Goal: Task Accomplishment & Management: Manage account settings

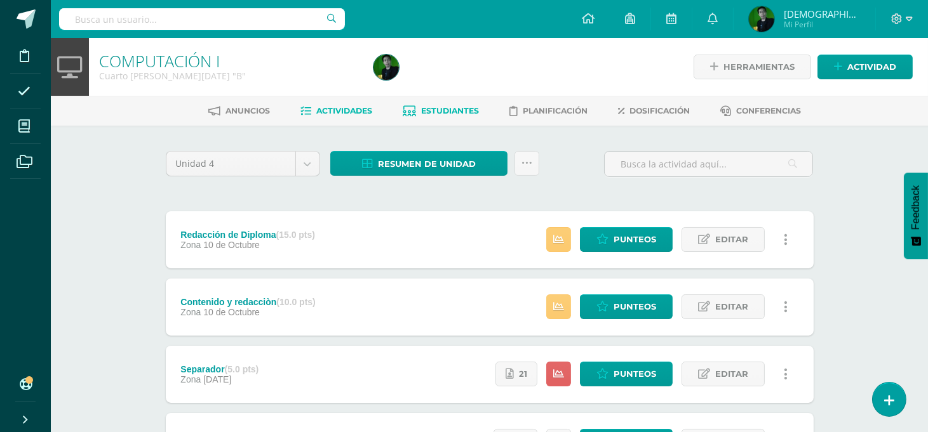
click at [451, 112] on span "Estudiantes" at bounding box center [450, 111] width 58 height 10
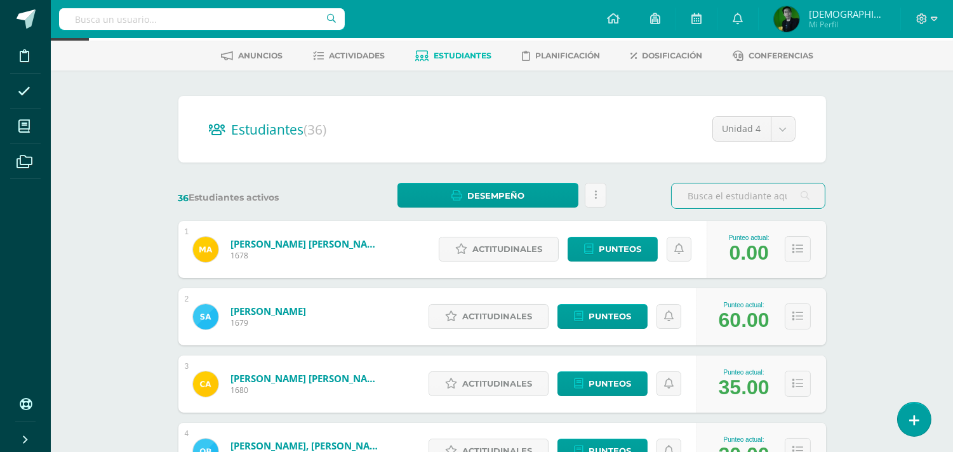
scroll to position [161, 0]
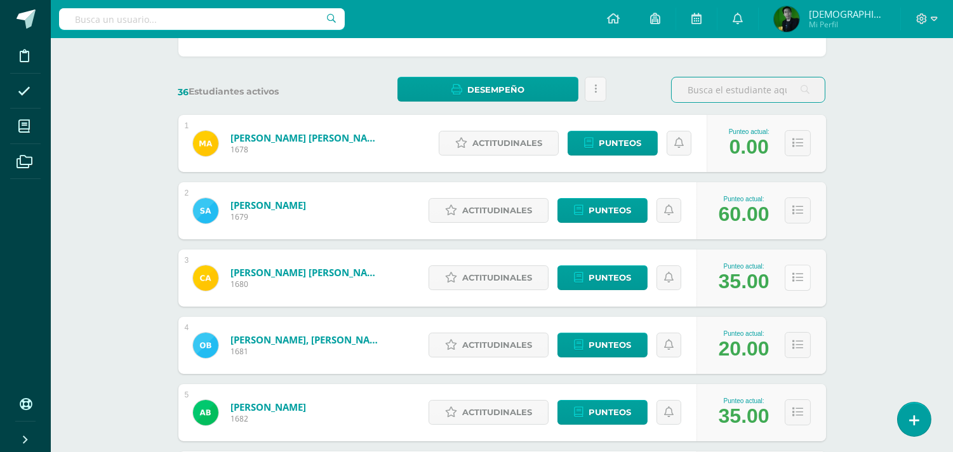
click at [802, 272] on icon at bounding box center [797, 277] width 11 height 11
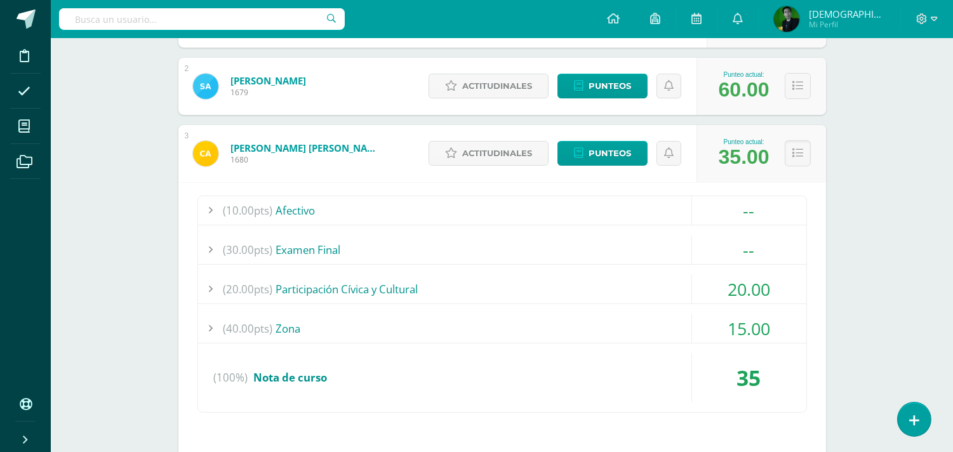
scroll to position [288, 0]
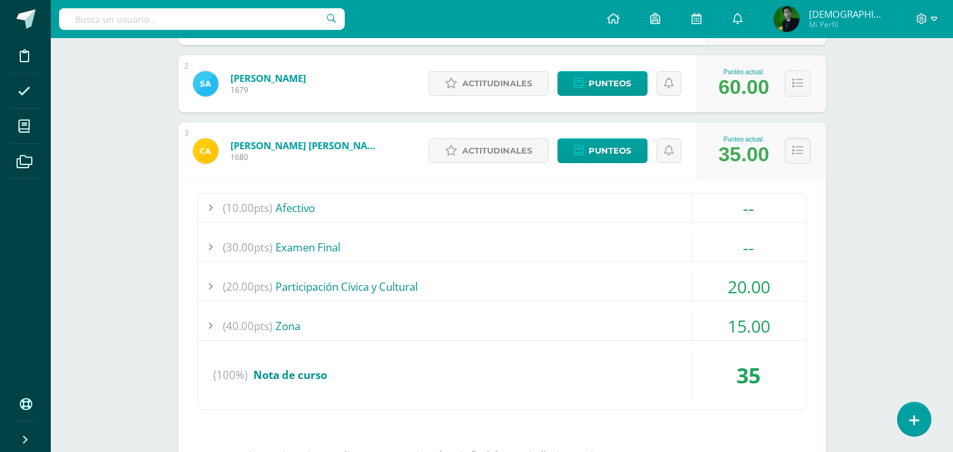
click at [557, 335] on div "(40.00pts) Zona" at bounding box center [502, 326] width 608 height 29
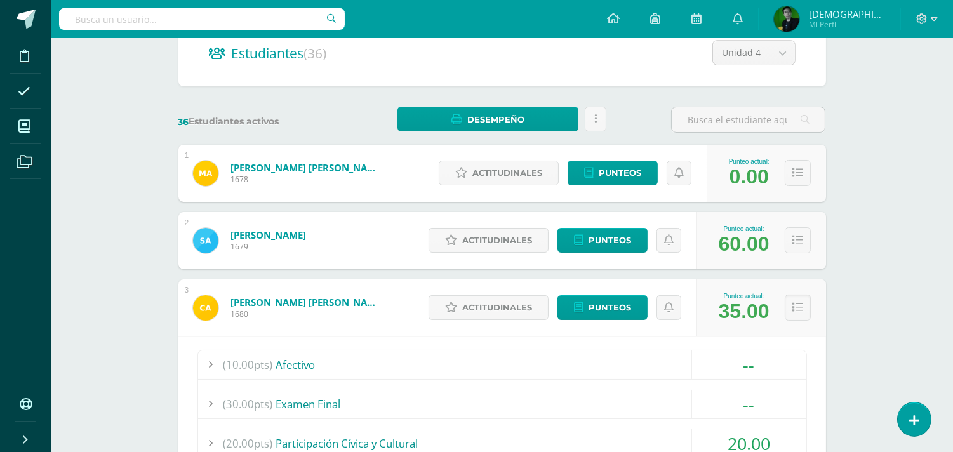
scroll to position [190, 0]
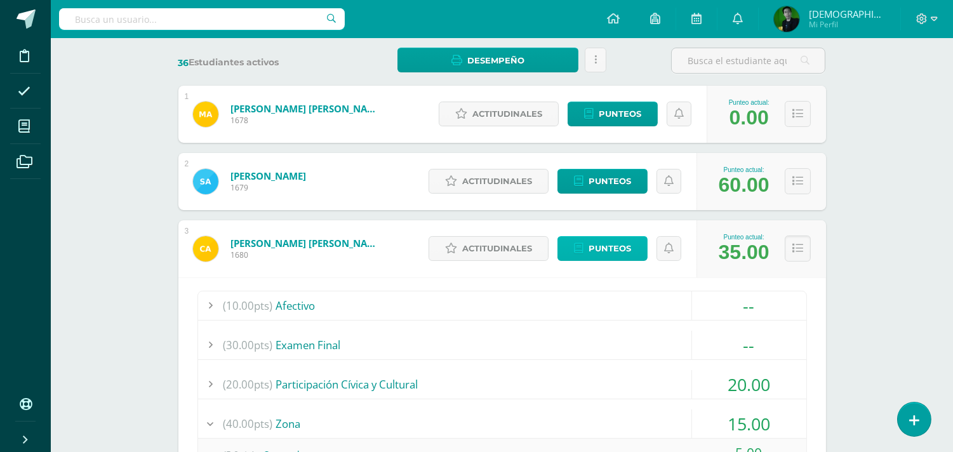
click at [607, 250] on span "Punteos" at bounding box center [610, 248] width 43 height 23
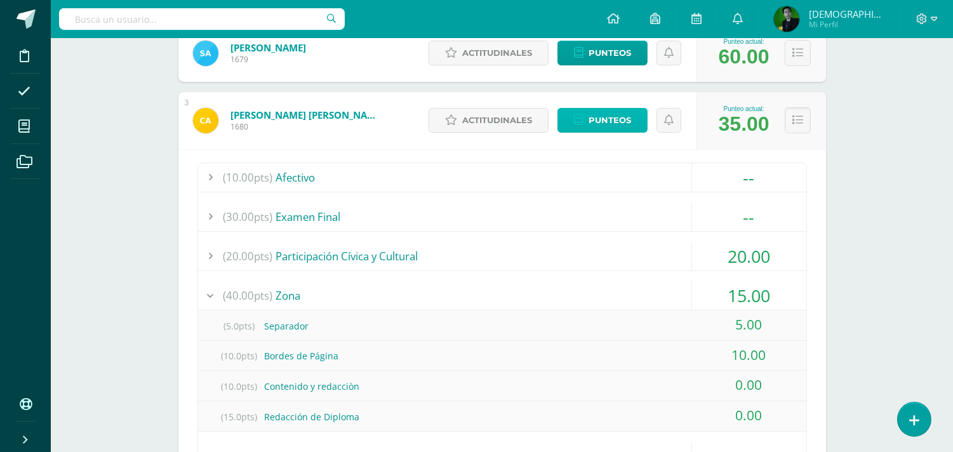
scroll to position [350, 0]
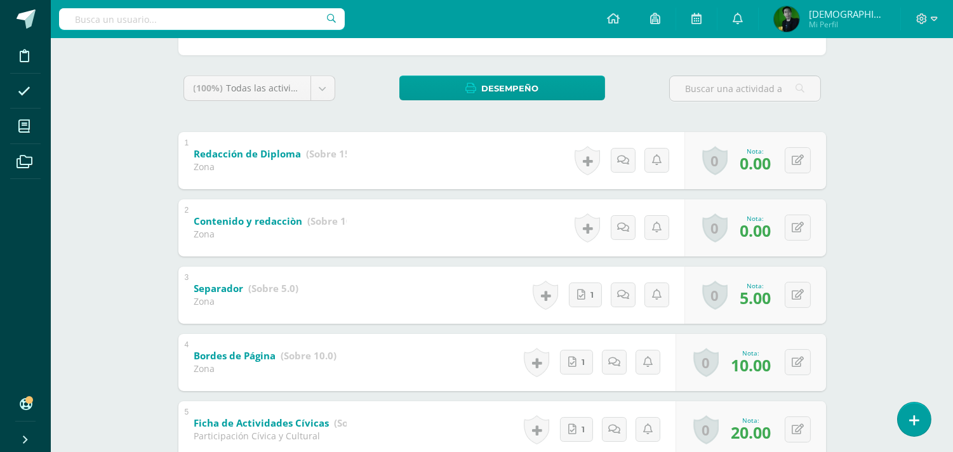
scroll to position [181, 0]
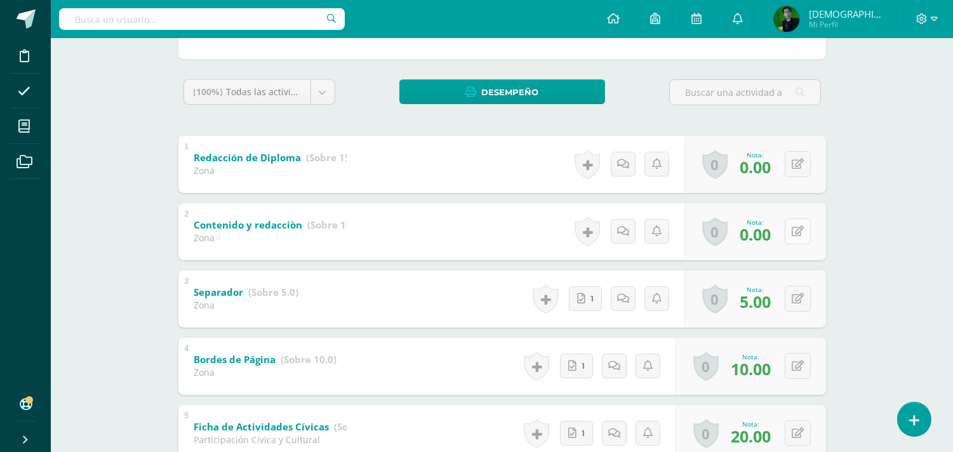
click at [803, 237] on button at bounding box center [798, 231] width 26 height 26
type input "10"
click at [777, 237] on icon at bounding box center [772, 235] width 11 height 11
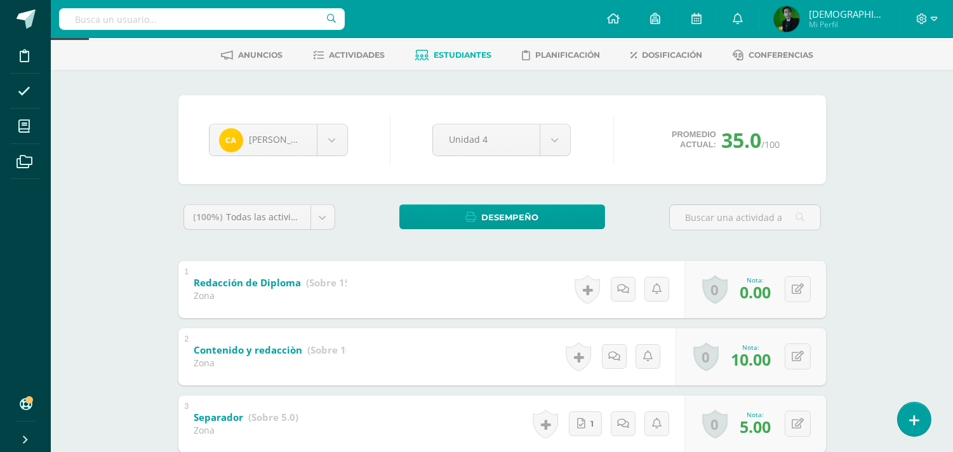
scroll to position [49, 0]
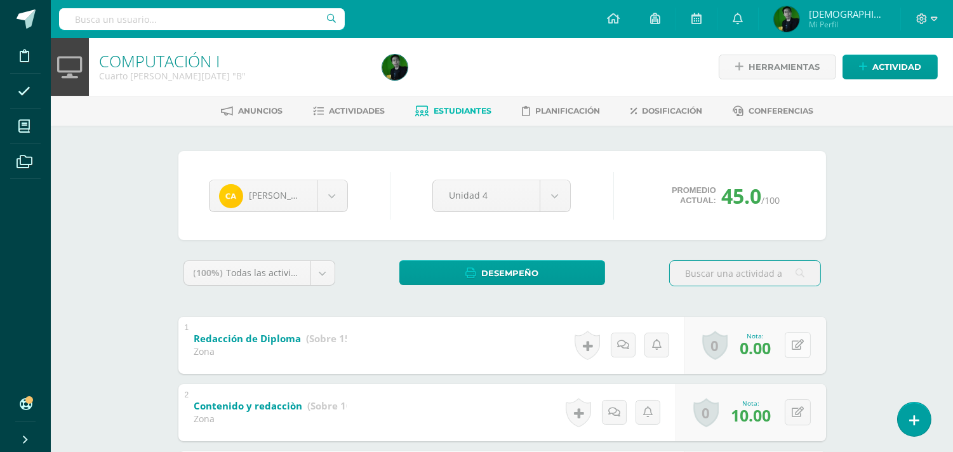
click at [792, 344] on icon at bounding box center [798, 345] width 12 height 11
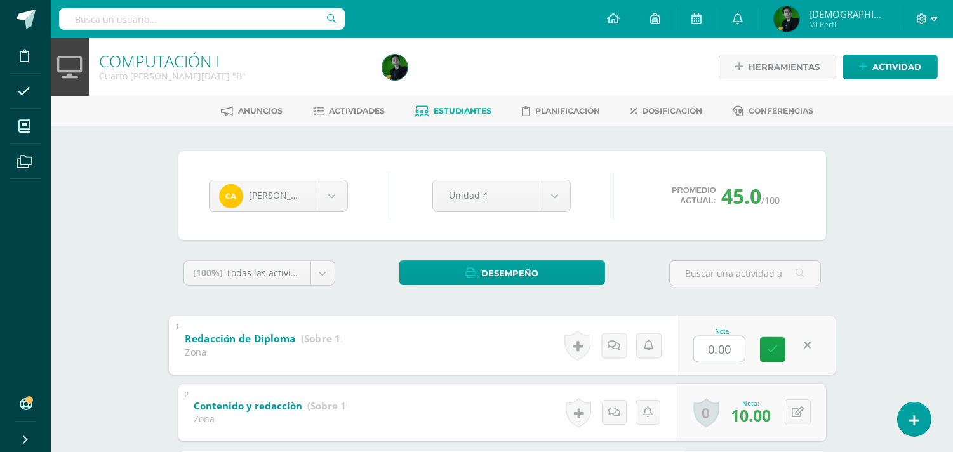
type input "5"
click at [775, 357] on link at bounding box center [772, 348] width 25 height 25
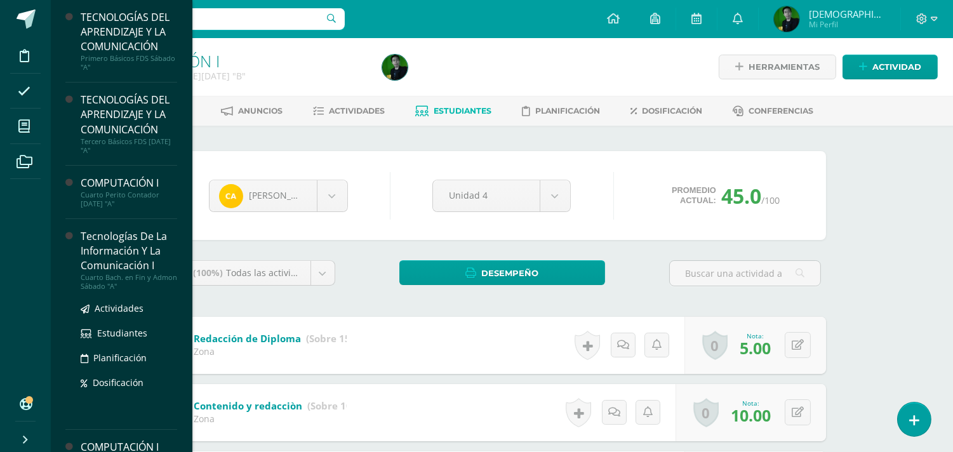
click at [128, 264] on div "Tecnologías De La Información Y La Comunicación I" at bounding box center [129, 251] width 97 height 44
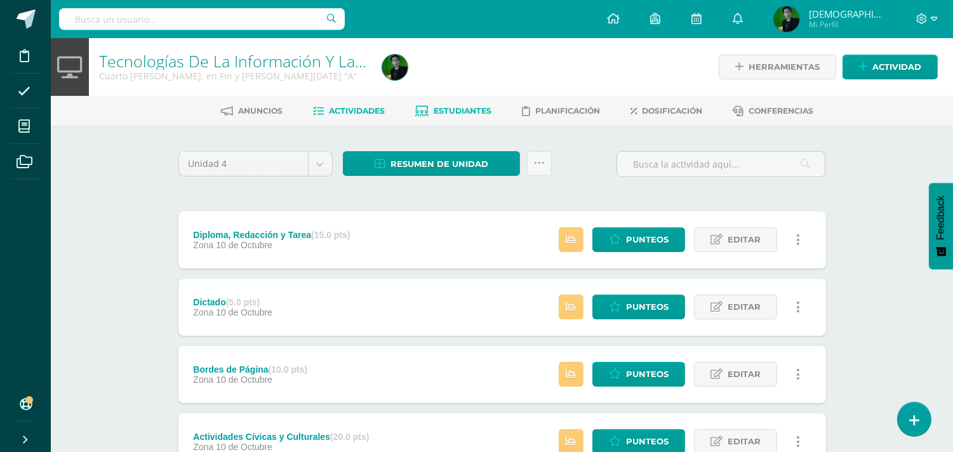
click at [443, 110] on span "Estudiantes" at bounding box center [463, 111] width 58 height 10
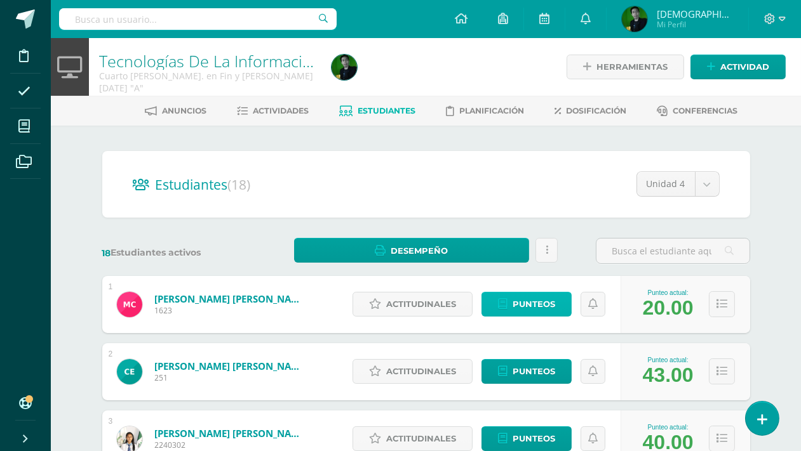
click at [545, 307] on span "Punteos" at bounding box center [533, 304] width 43 height 23
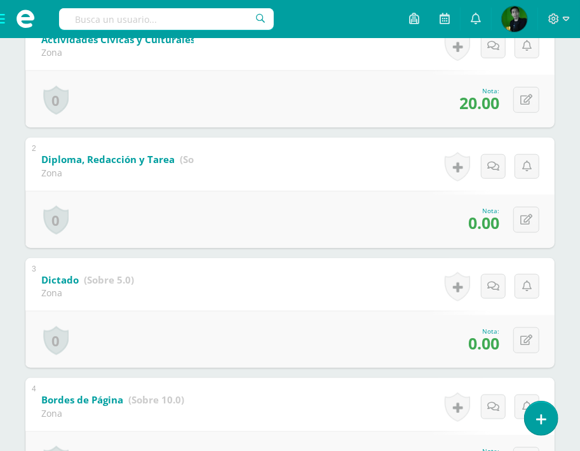
scroll to position [324, 0]
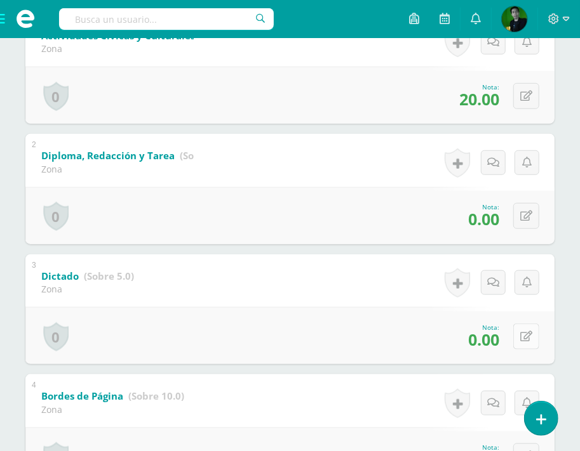
click at [528, 343] on button at bounding box center [526, 337] width 26 height 26
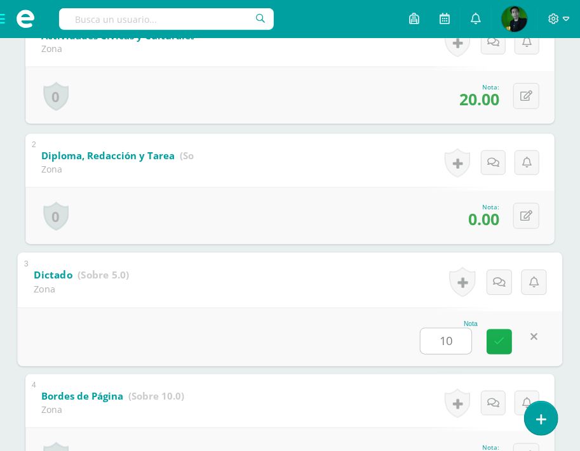
click at [500, 333] on link at bounding box center [498, 341] width 25 height 25
click at [492, 335] on link at bounding box center [498, 341] width 25 height 25
click at [491, 339] on link at bounding box center [498, 341] width 25 height 25
type input "5.00"
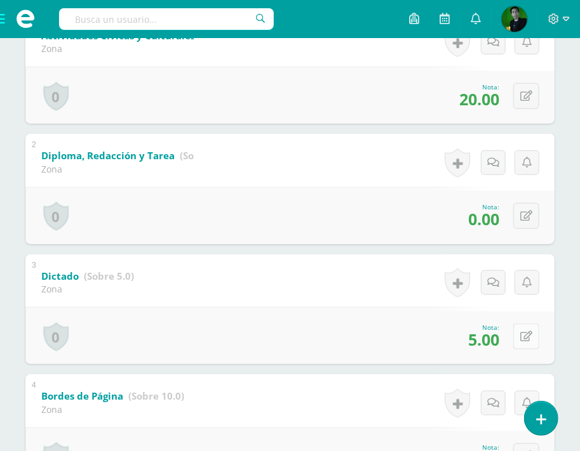
click at [527, 338] on icon at bounding box center [526, 336] width 12 height 11
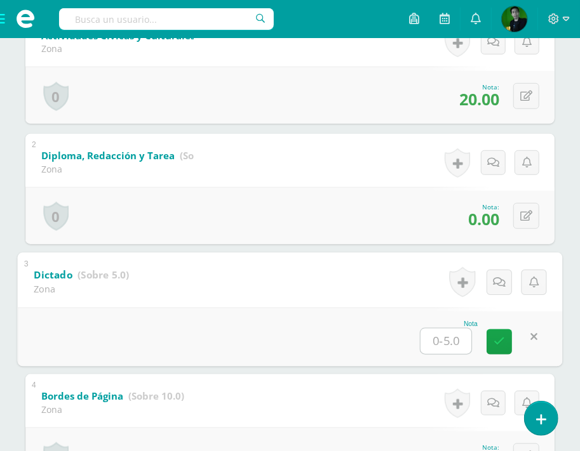
type input "5"
click at [497, 342] on icon at bounding box center [499, 341] width 11 height 11
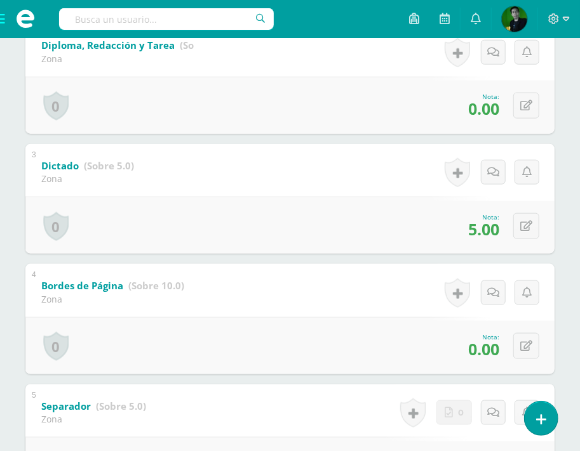
scroll to position [446, 0]
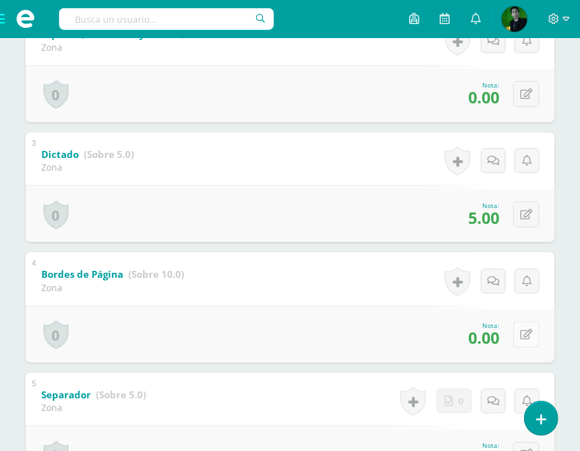
click at [527, 330] on icon at bounding box center [526, 335] width 12 height 11
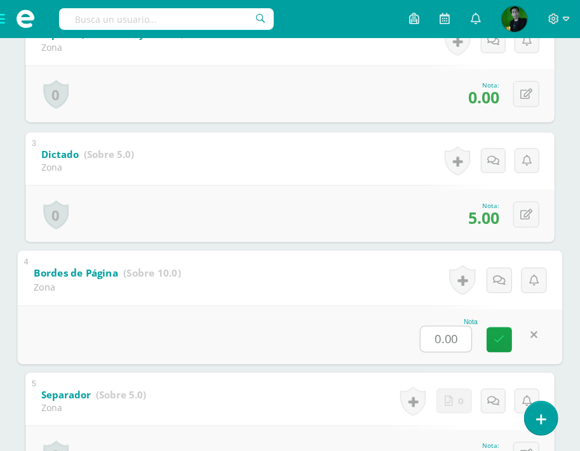
type input "8"
click at [505, 335] on link at bounding box center [498, 340] width 25 height 25
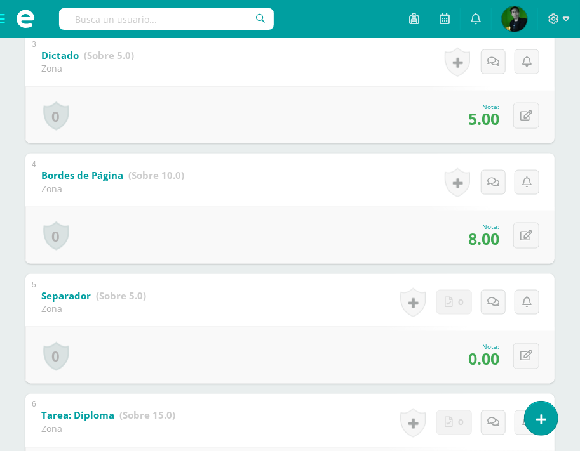
scroll to position [549, 0]
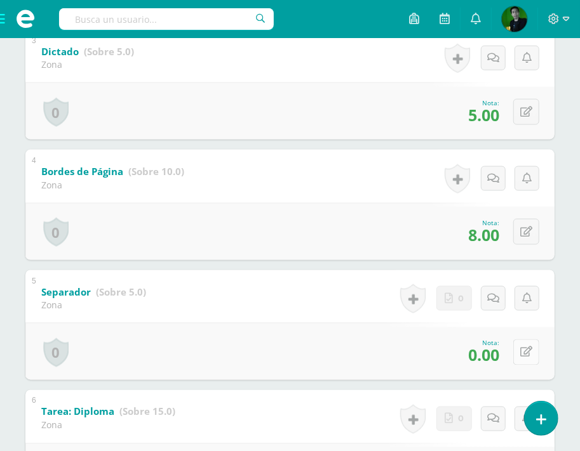
click at [518, 356] on button at bounding box center [526, 353] width 26 height 26
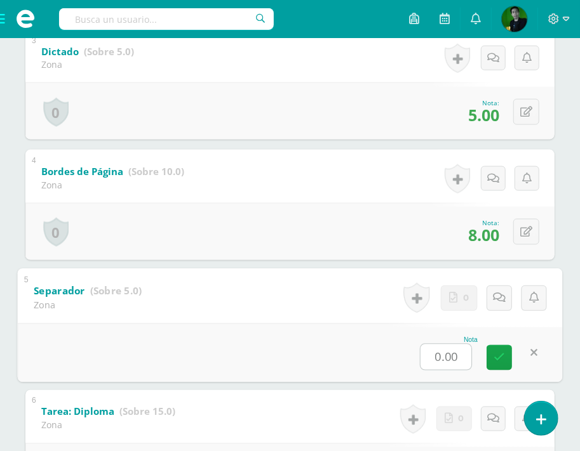
type input "5"
click at [504, 354] on link at bounding box center [498, 357] width 25 height 25
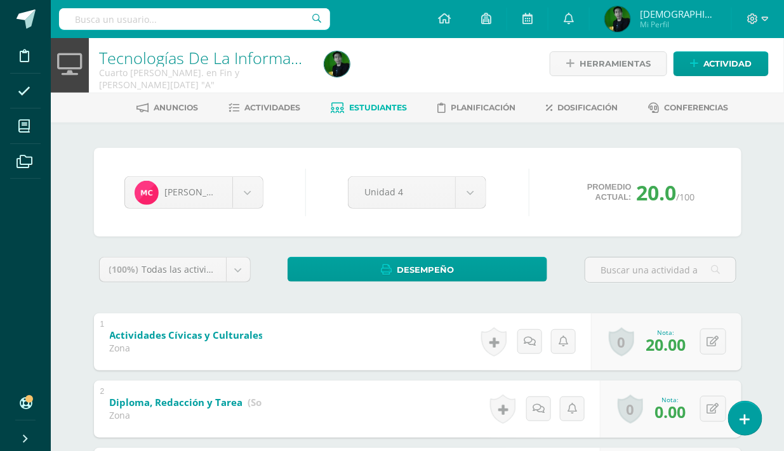
scroll to position [0, 0]
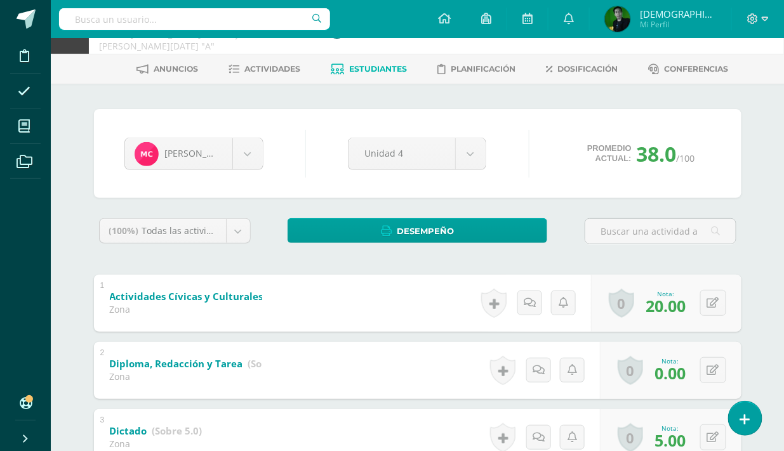
scroll to position [35, 0]
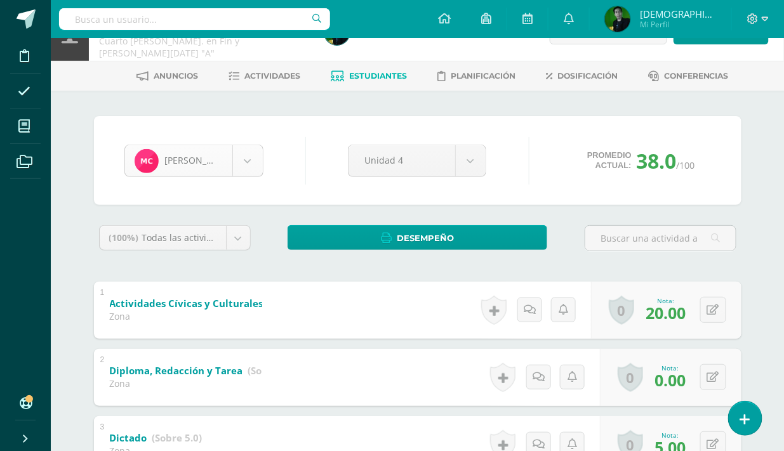
click at [197, 167] on body "Disciplina Asistencia Mis cursos Archivos Soporte Ayuda Reportar un problema Ce…" at bounding box center [392, 362] width 784 height 795
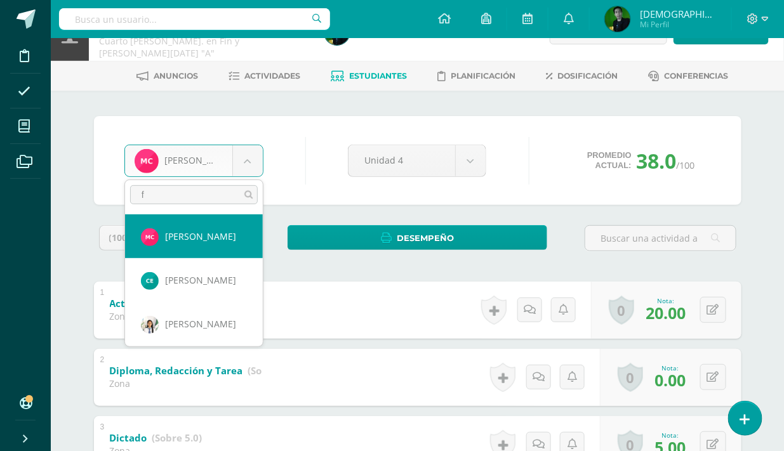
type input "fa"
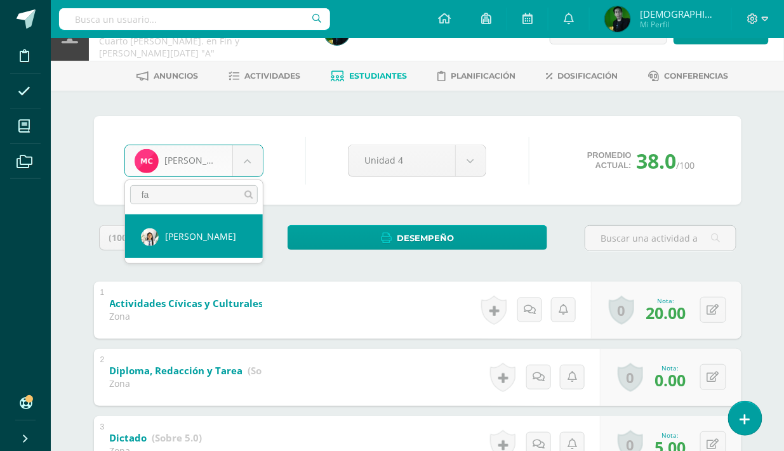
select select "6926"
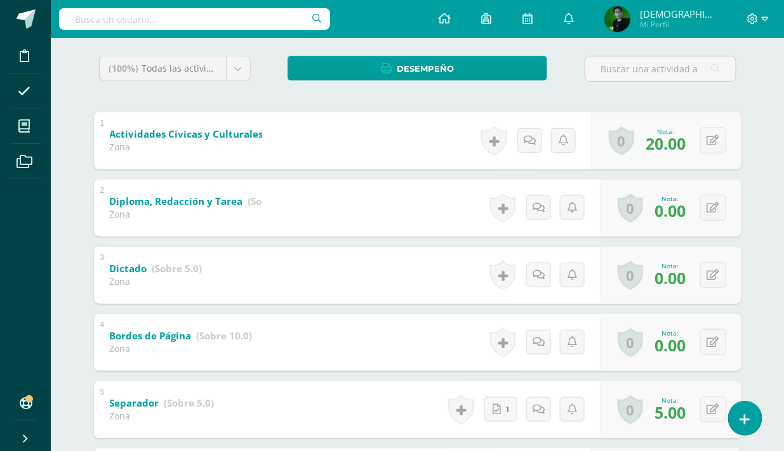
scroll to position [208, 0]
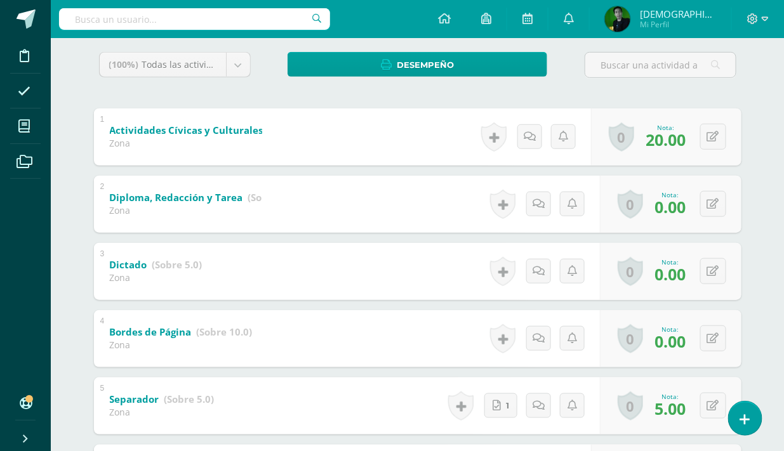
click at [765, 242] on div "Jessica Fajardo María Chic Carmen Estrada Jessica Fajardo Kenia Gálvez Jaquelin…" at bounding box center [418, 251] width 698 height 669
click at [719, 273] on button at bounding box center [713, 271] width 26 height 26
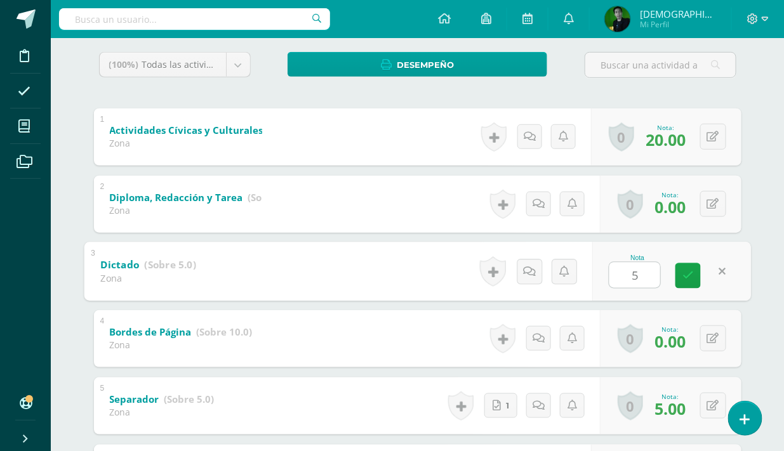
type input "5"
click at [701, 273] on div "Nota 5" at bounding box center [671, 271] width 159 height 59
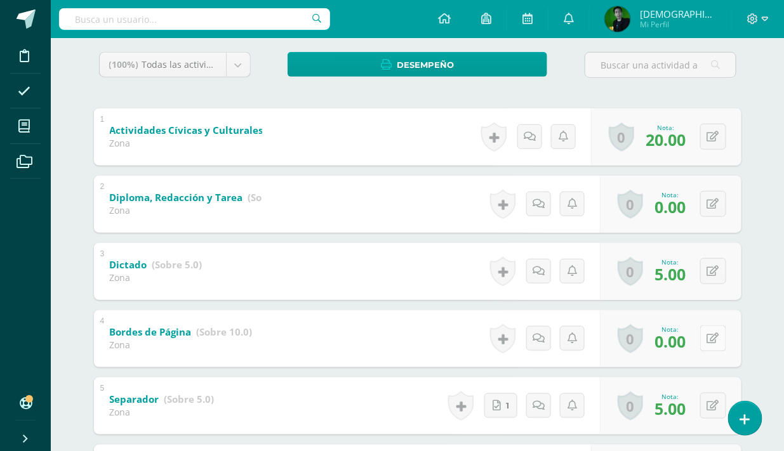
click at [715, 339] on icon at bounding box center [713, 338] width 12 height 11
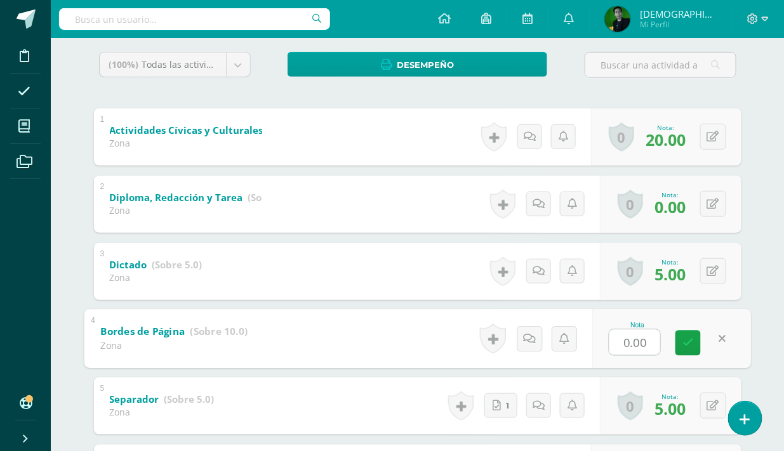
type input "8"
click at [688, 338] on icon at bounding box center [688, 343] width 11 height 11
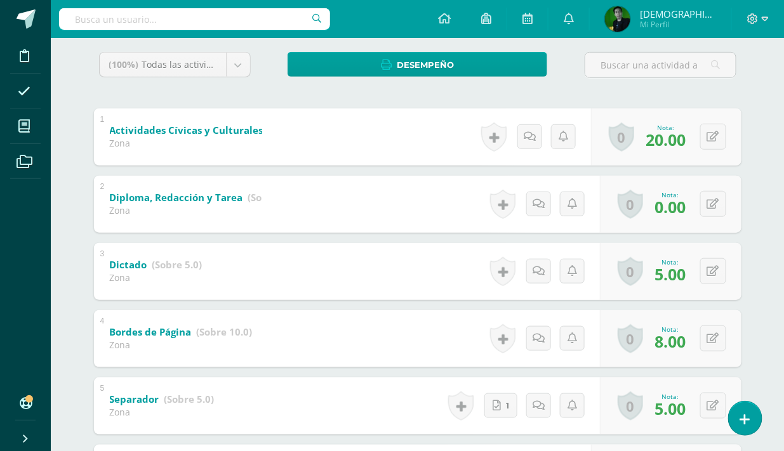
click at [750, 143] on div "Jessica Fajardo María Chic Carmen Estrada Jessica Fajardo Kenia Gálvez Jaquelin…" at bounding box center [418, 251] width 698 height 669
click at [702, 206] on button at bounding box center [713, 204] width 26 height 26
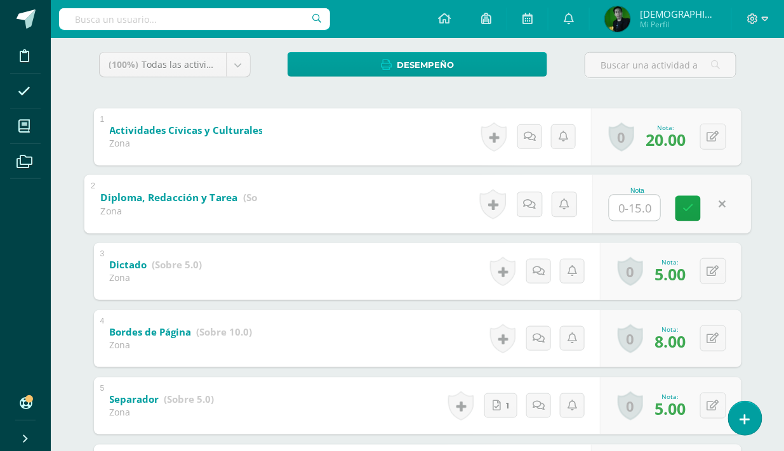
type input "5"
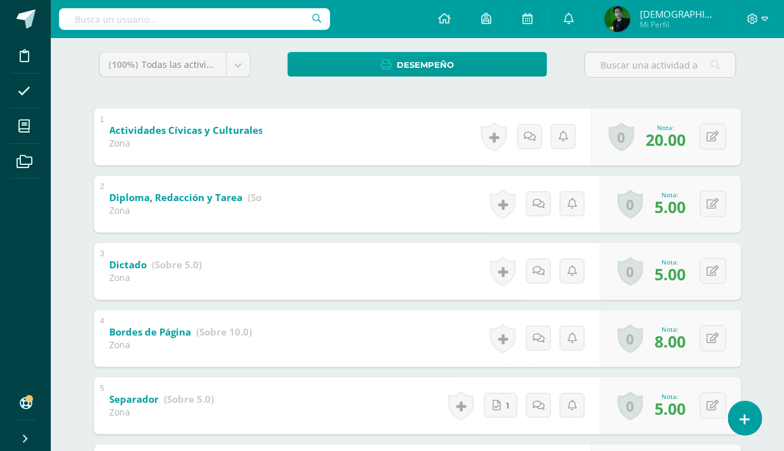
click at [771, 116] on div "Tecnologías De La Información Y La Comunicación I Cuarto Bach. en Fin y Admon S…" at bounding box center [417, 208] width 733 height 757
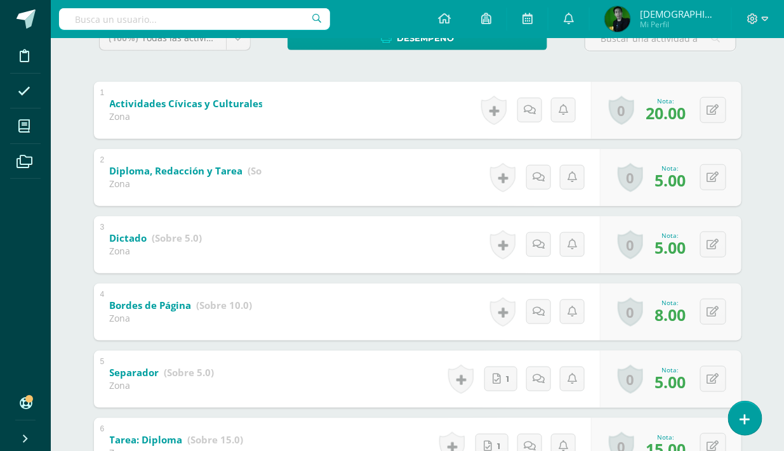
scroll to position [0, 0]
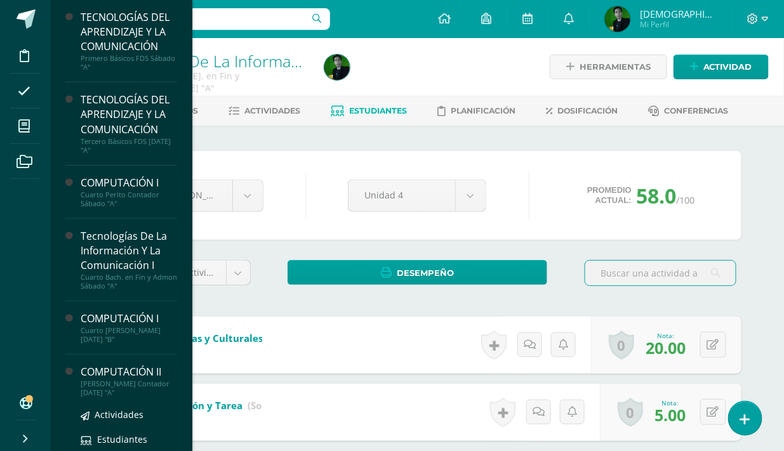
click at [100, 380] on div "[PERSON_NAME] Contador [DATE] "A"" at bounding box center [129, 389] width 97 height 18
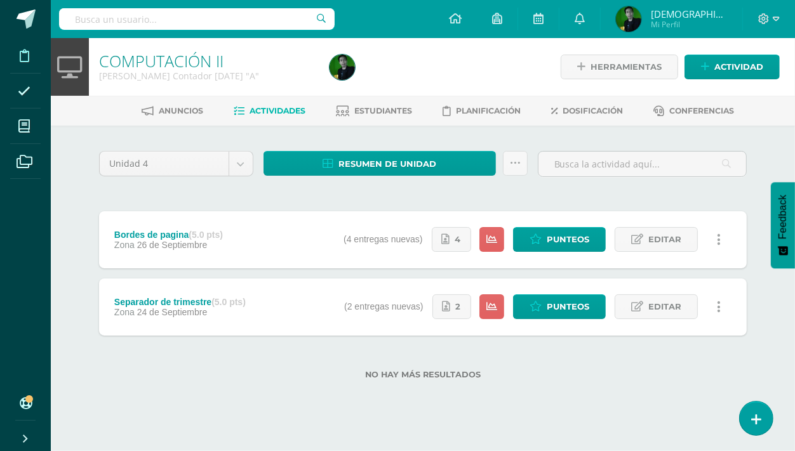
click at [23, 52] on icon at bounding box center [25, 56] width 10 height 13
click at [30, 22] on span at bounding box center [26, 19] width 19 height 19
click at [338, 71] on img at bounding box center [342, 67] width 25 height 25
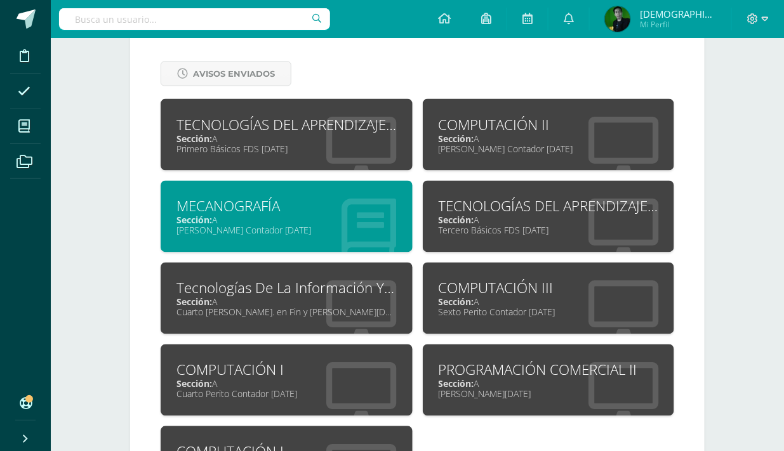
scroll to position [547, 0]
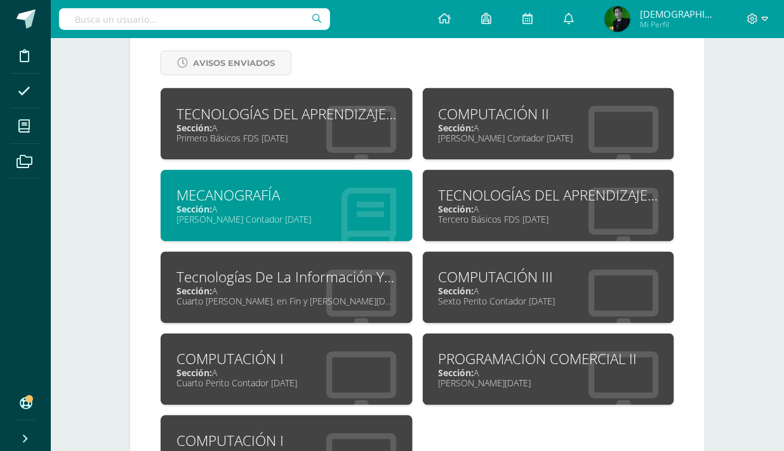
click at [276, 207] on div "Sección: A" at bounding box center [286, 210] width 220 height 12
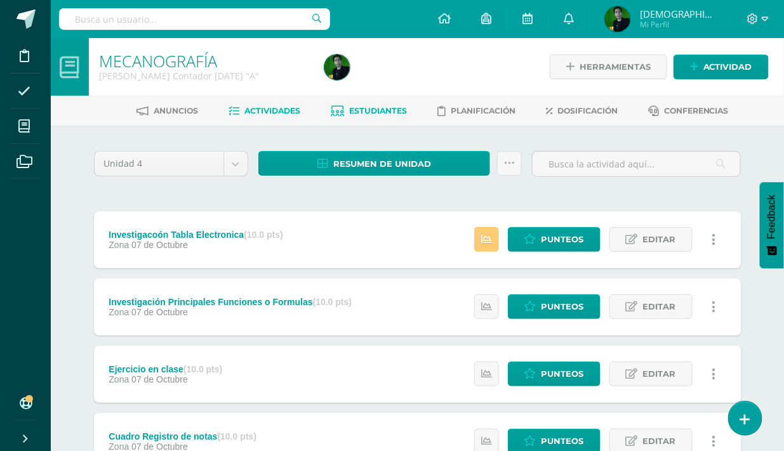
click at [381, 109] on span "Estudiantes" at bounding box center [378, 111] width 58 height 10
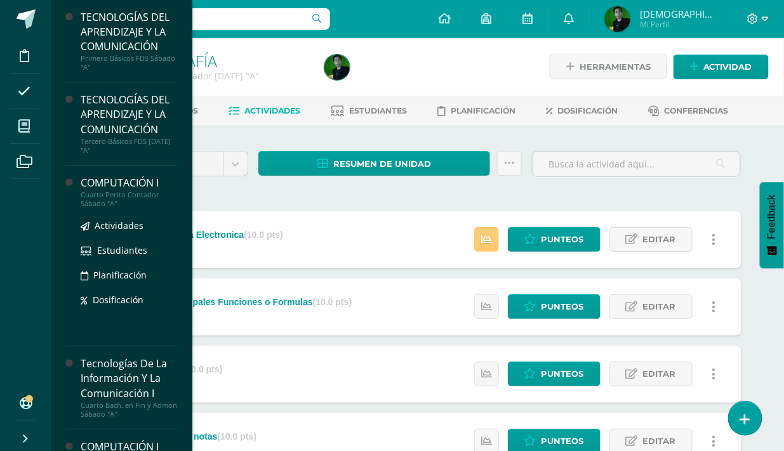
click at [112, 188] on div "COMPUTACIÓN I" at bounding box center [129, 183] width 97 height 15
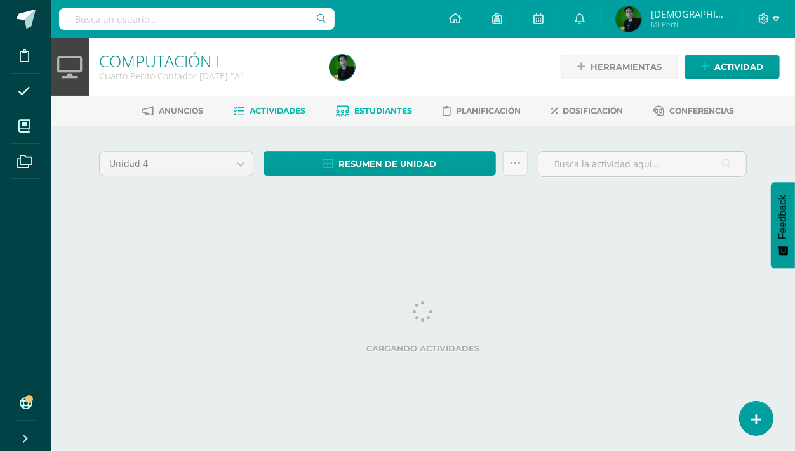
click at [379, 115] on span "Estudiantes" at bounding box center [384, 111] width 58 height 10
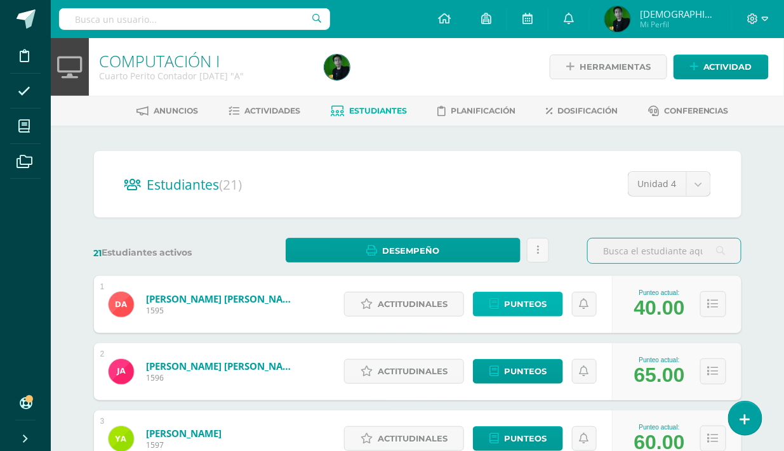
click at [537, 307] on span "Punteos" at bounding box center [525, 304] width 43 height 23
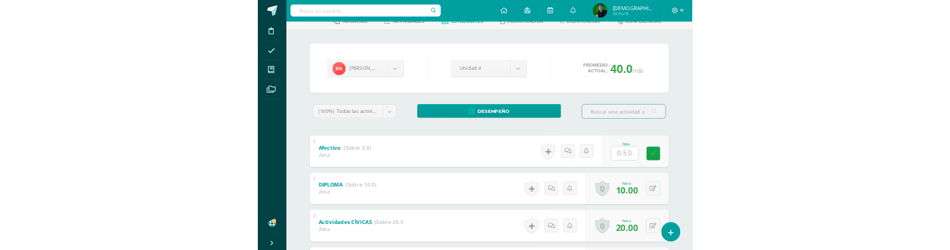
scroll to position [15, 0]
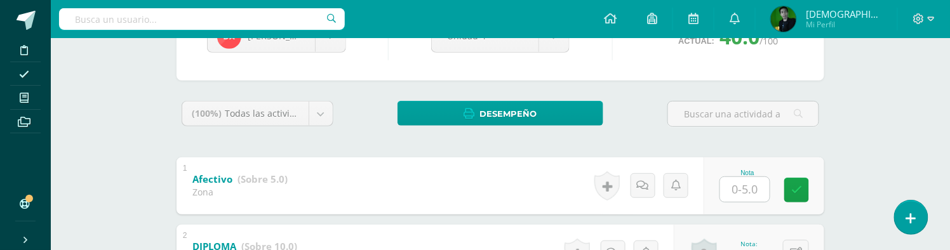
scroll to position [175, 0]
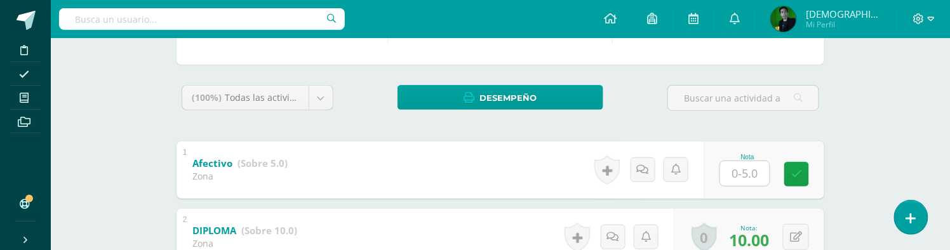
click at [753, 172] on input "text" at bounding box center [745, 173] width 50 height 25
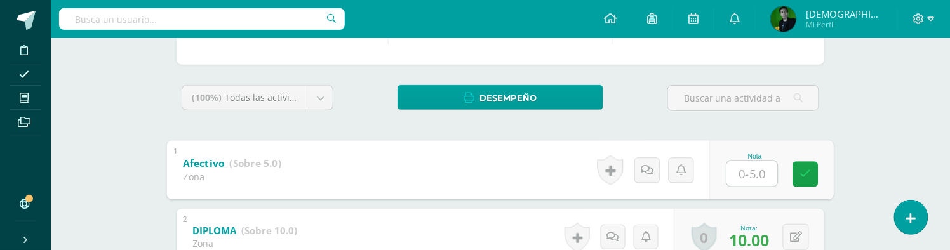
type input "4"
click at [783, 169] on link at bounding box center [805, 173] width 25 height 25
click at [783, 172] on icon at bounding box center [805, 174] width 11 height 11
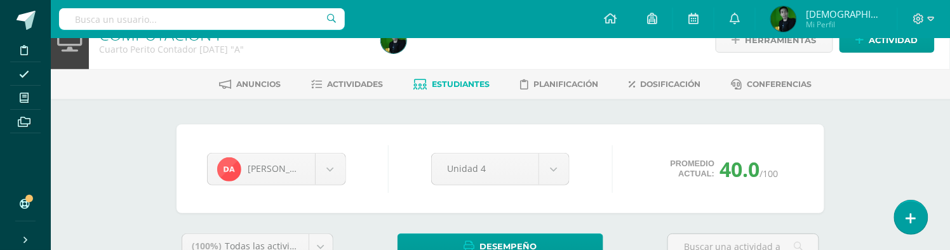
scroll to position [0, 0]
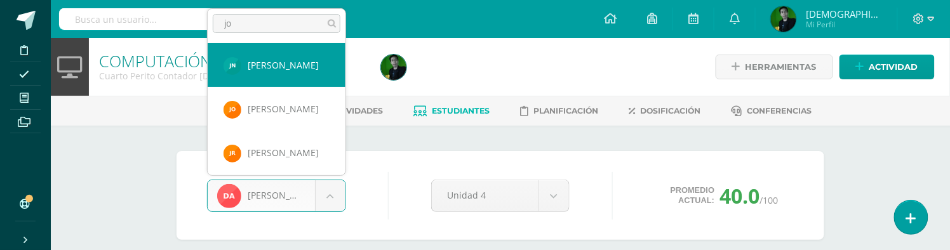
type input "jos"
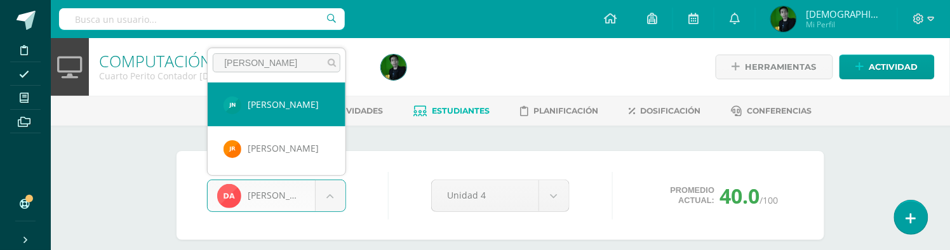
select select "8949"
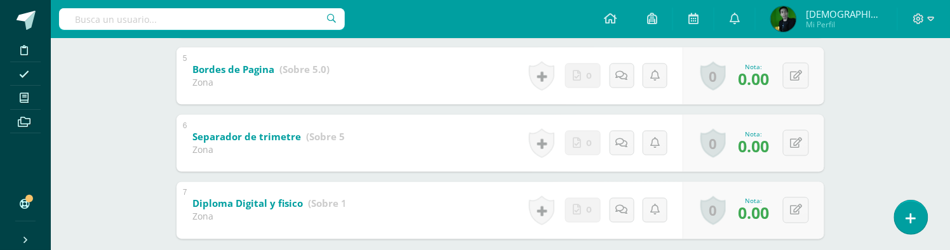
scroll to position [542, 0]
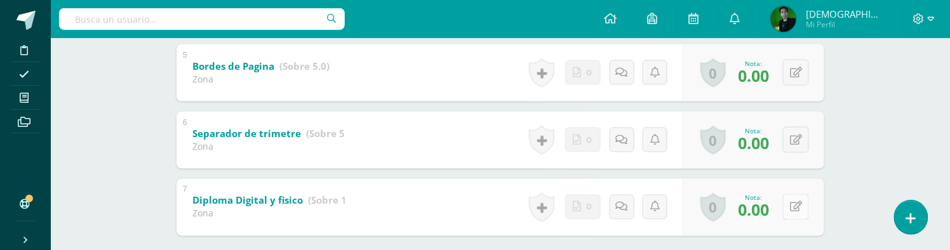
click at [802, 205] on button at bounding box center [796, 207] width 26 height 26
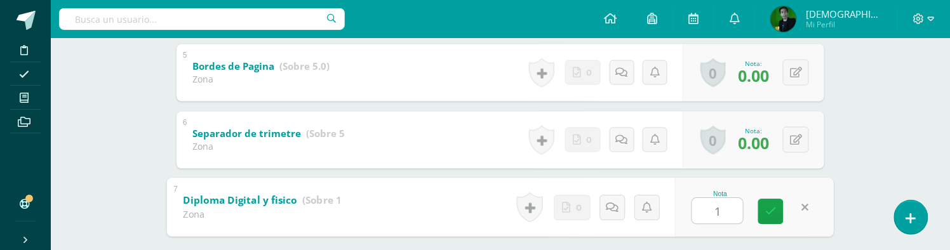
type input "10"
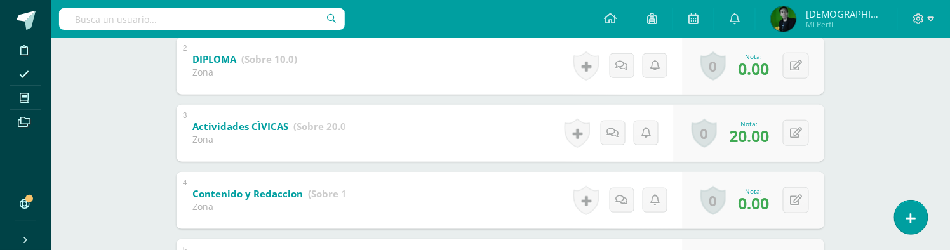
scroll to position [344, 0]
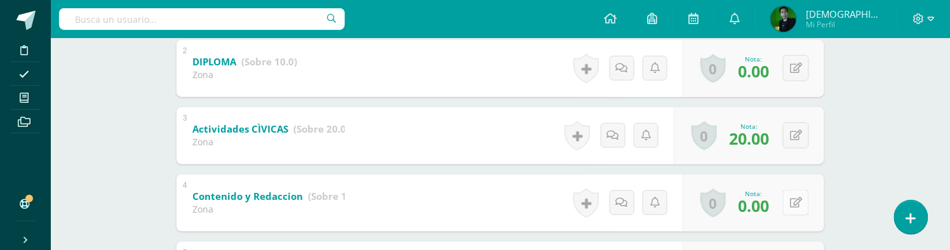
click at [800, 207] on icon at bounding box center [796, 202] width 12 height 11
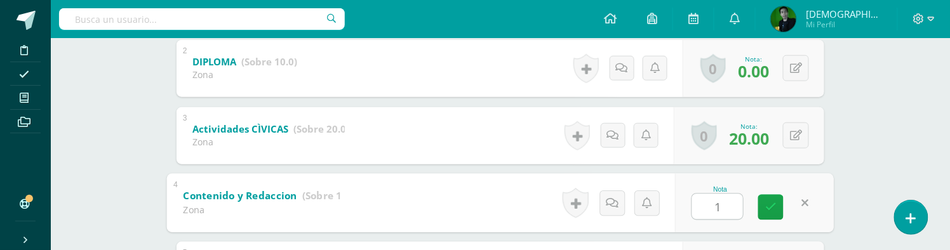
type input "10"
click at [764, 208] on link at bounding box center [770, 206] width 25 height 25
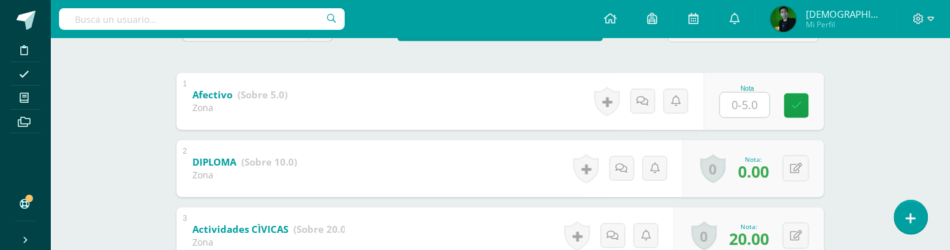
scroll to position [241, 0]
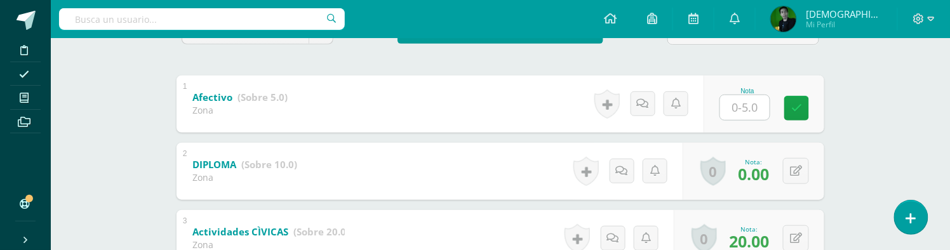
click at [763, 112] on input "text" at bounding box center [745, 107] width 50 height 25
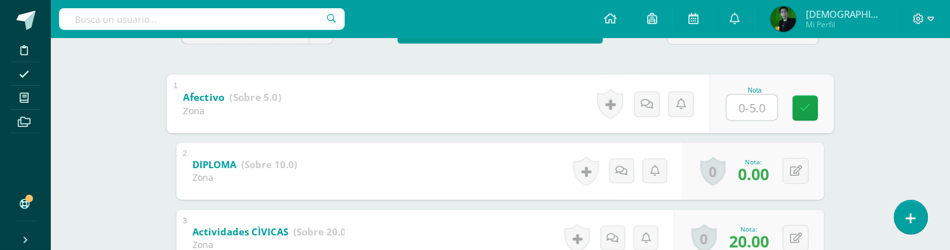
type input "3"
click at [797, 111] on link at bounding box center [805, 107] width 25 height 25
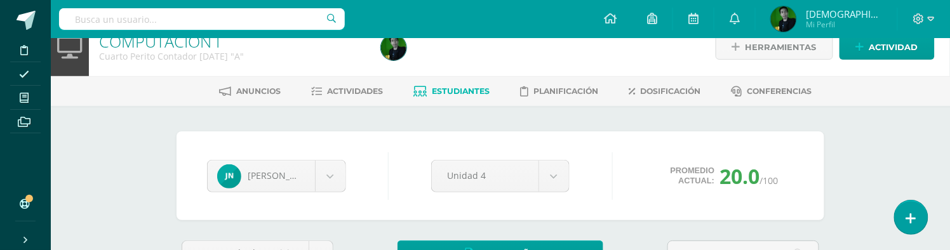
scroll to position [0, 0]
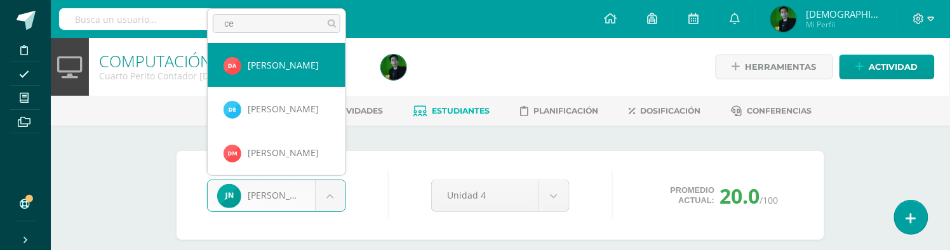
type input "cec"
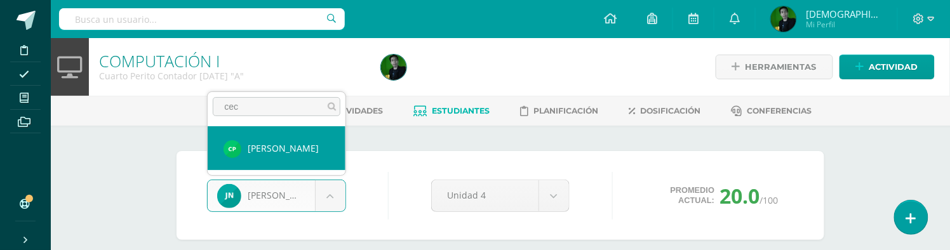
select select "8951"
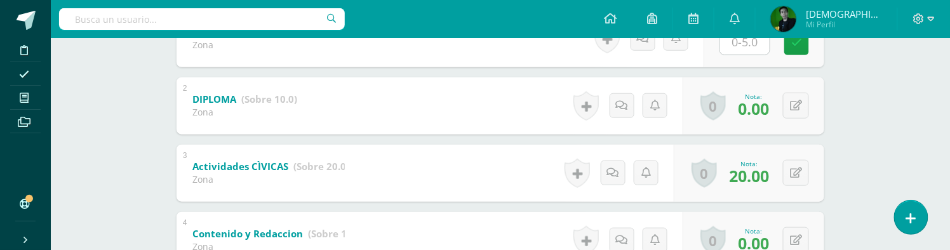
scroll to position [303, 0]
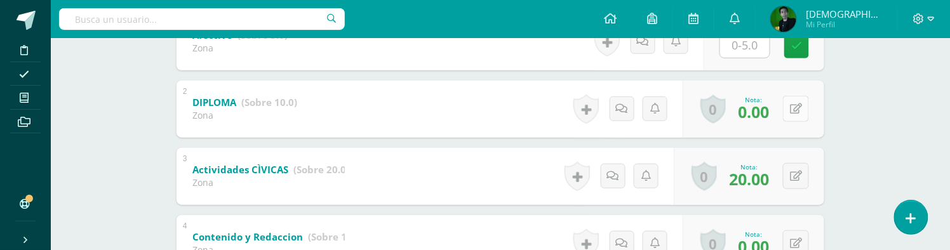
click at [796, 115] on button at bounding box center [796, 109] width 26 height 26
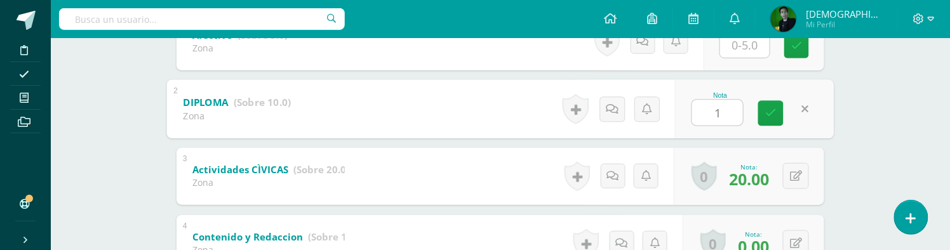
type input "10"
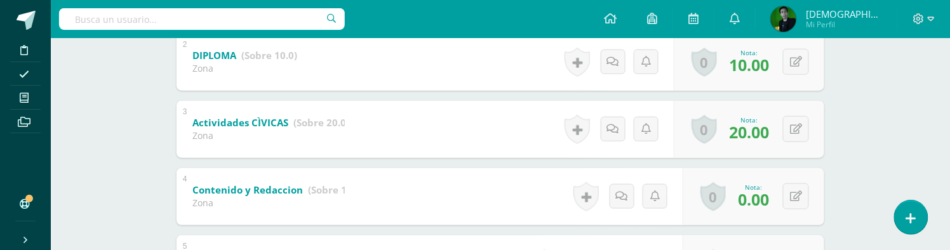
scroll to position [364, 0]
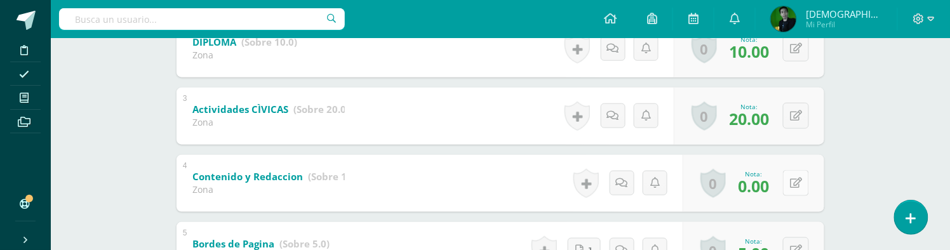
click at [799, 182] on icon at bounding box center [796, 183] width 12 height 11
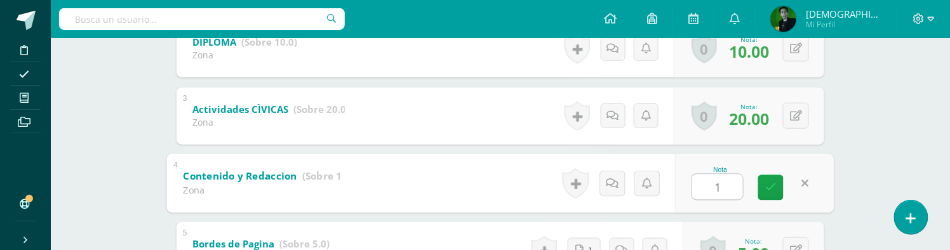
type input "10"
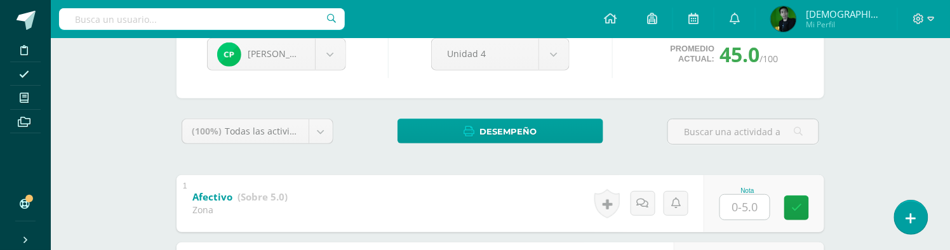
scroll to position [144, 0]
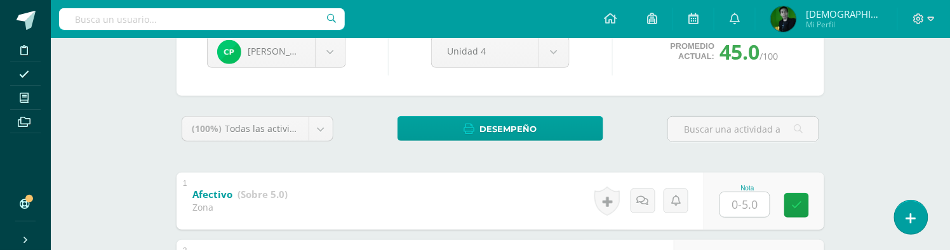
click at [754, 203] on input "text" at bounding box center [745, 204] width 50 height 25
type input "4"
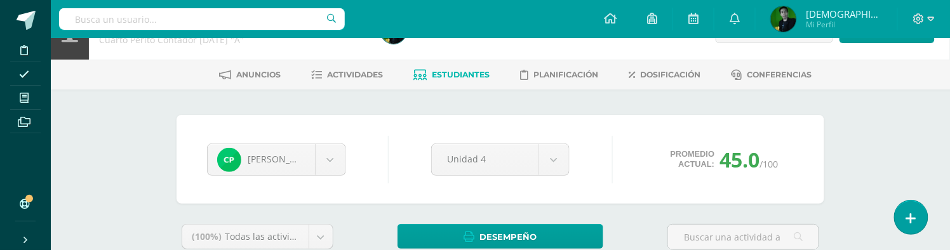
scroll to position [28, 0]
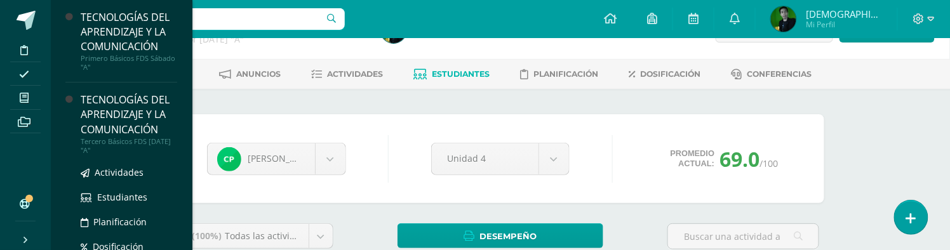
click at [105, 116] on div "TECNOLOGÍAS DEL APRENDIZAJE Y LA COMUNICACIÓN" at bounding box center [129, 115] width 97 height 44
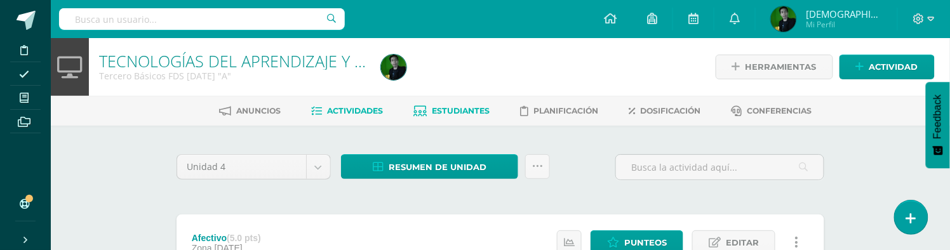
click at [437, 109] on span "Estudiantes" at bounding box center [461, 111] width 58 height 10
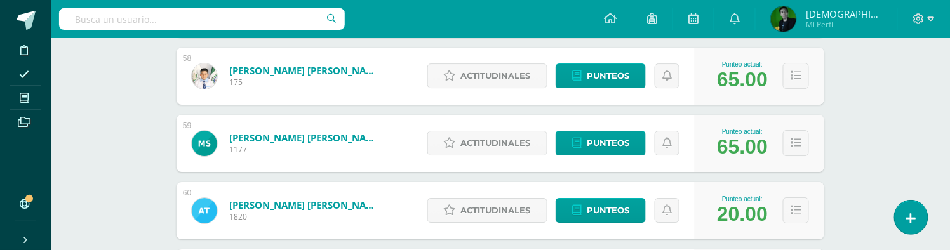
scroll to position [4079, 0]
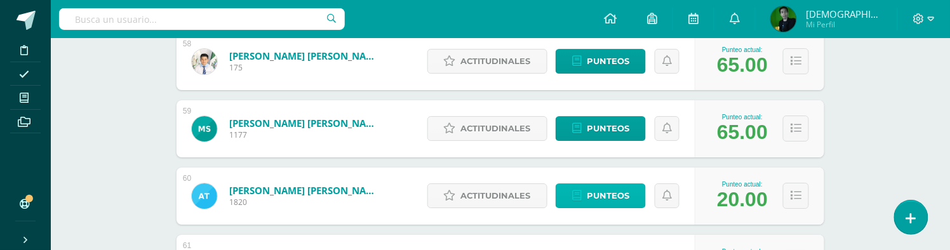
click at [616, 197] on span "Punteos" at bounding box center [608, 195] width 43 height 23
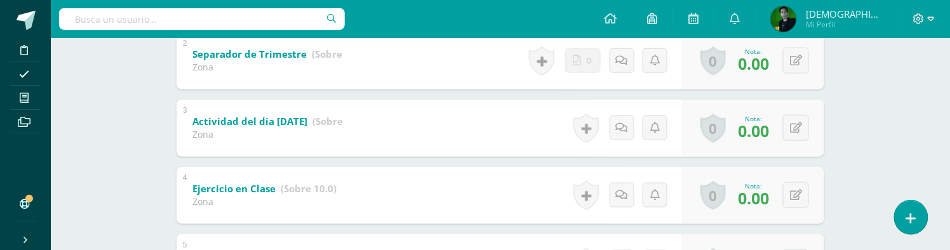
scroll to position [359, 0]
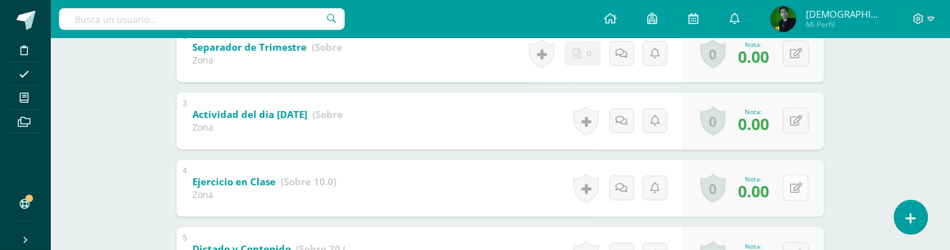
click at [799, 187] on icon at bounding box center [796, 188] width 12 height 11
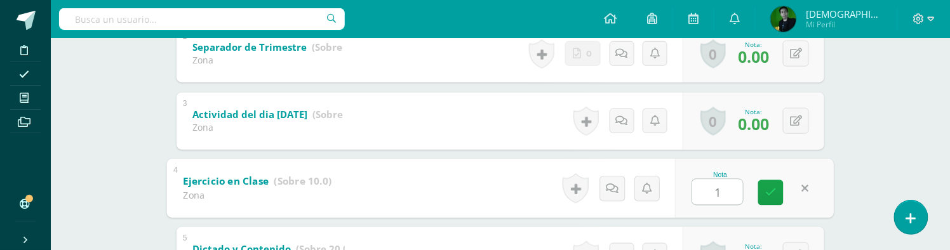
type input "10"
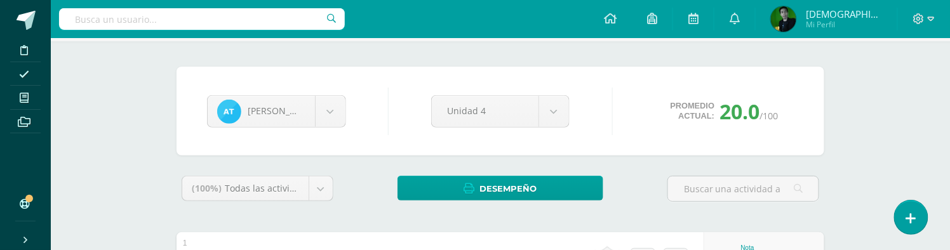
scroll to position [67, 0]
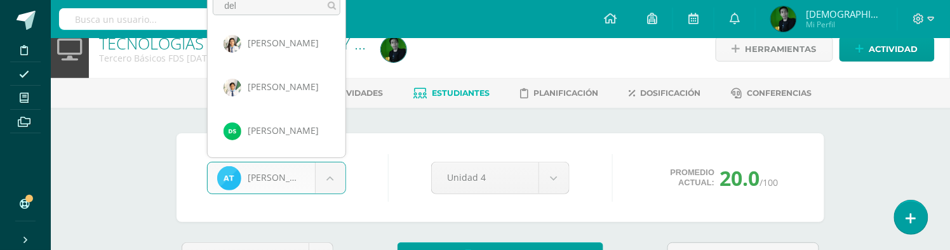
scroll to position [0, 0]
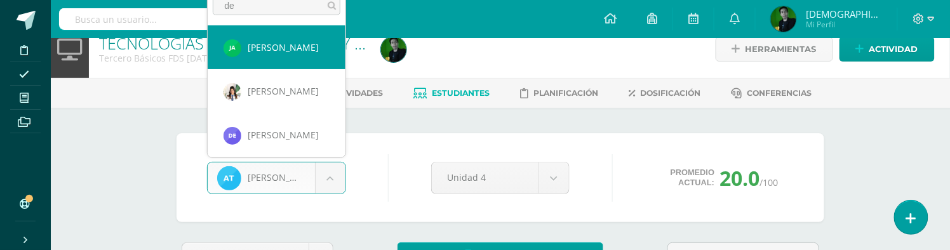
type input "d"
type input "dar"
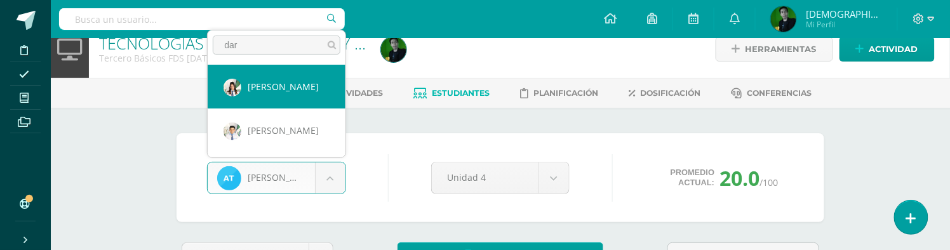
select select "7433"
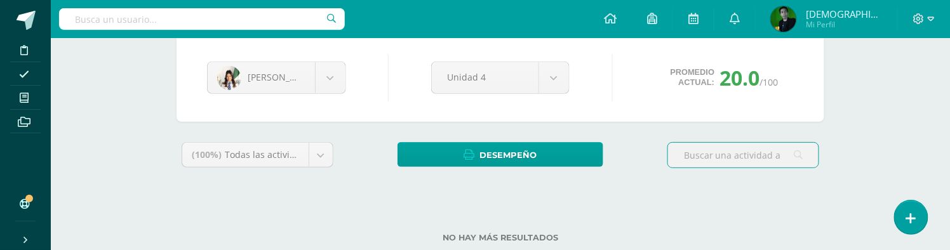
scroll to position [150, 0]
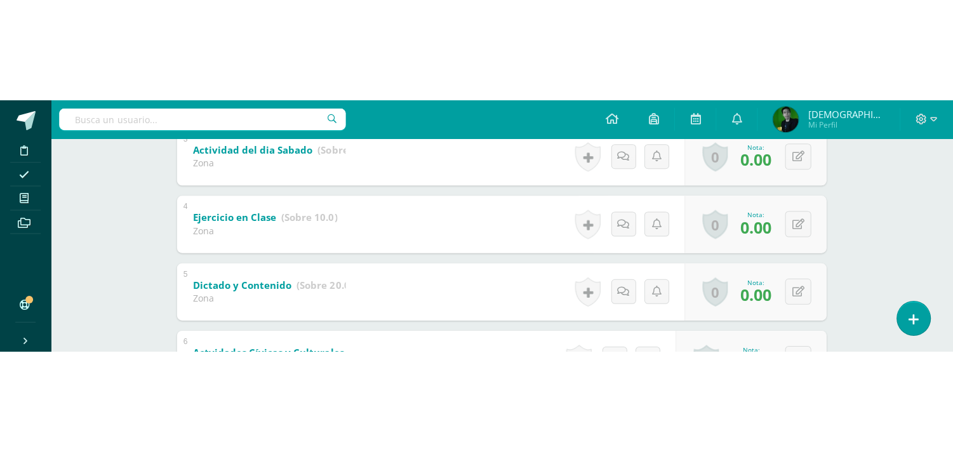
scroll to position [342, 0]
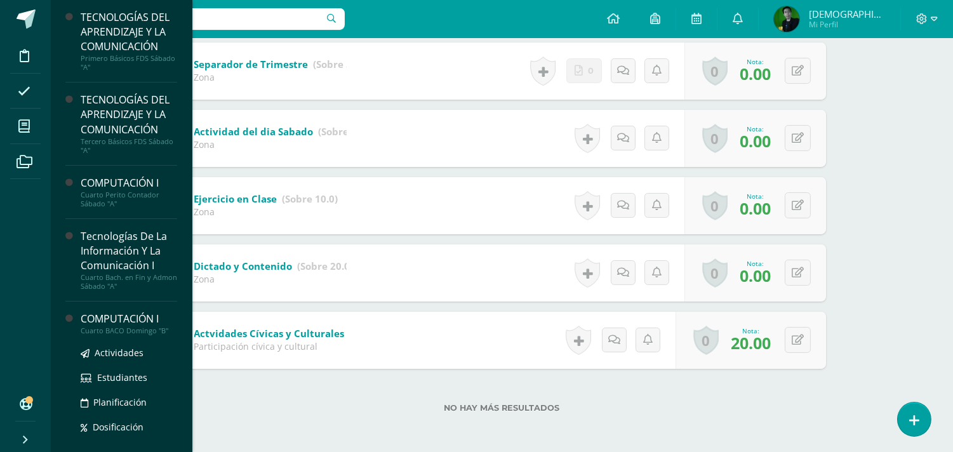
click at [123, 250] on div "Cuarto BACO Domingo "B"" at bounding box center [129, 330] width 97 height 9
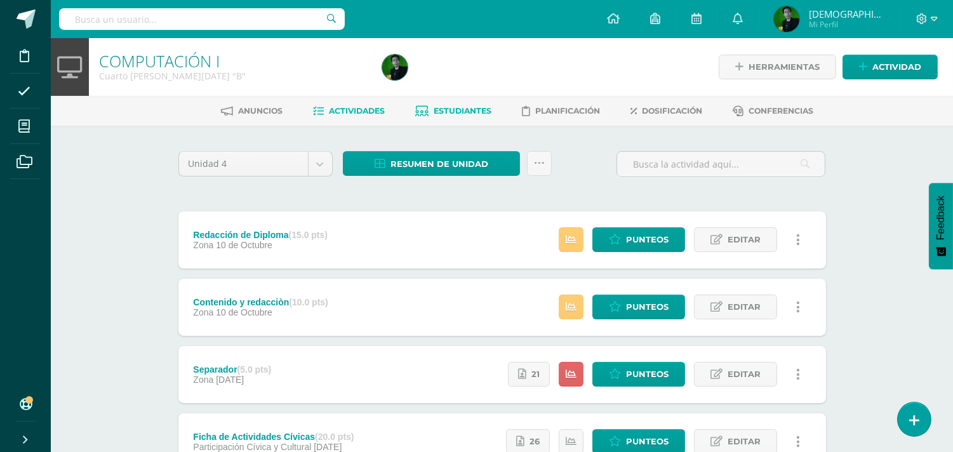
click at [473, 104] on link "Estudiantes" at bounding box center [453, 111] width 76 height 20
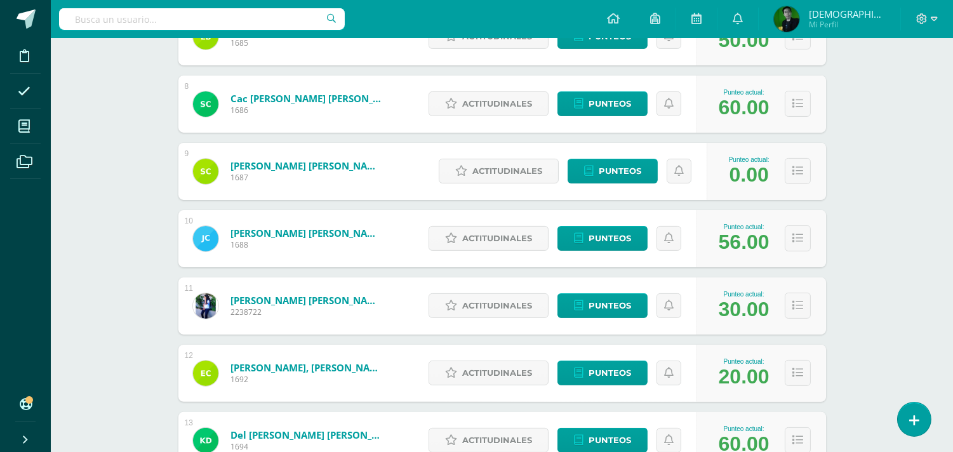
scroll to position [675, 0]
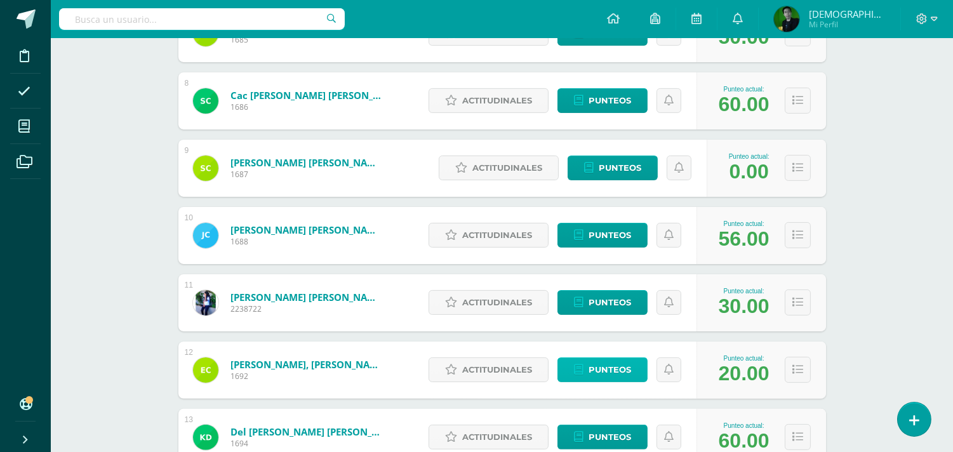
click at [603, 373] on span "Punteos" at bounding box center [610, 369] width 43 height 23
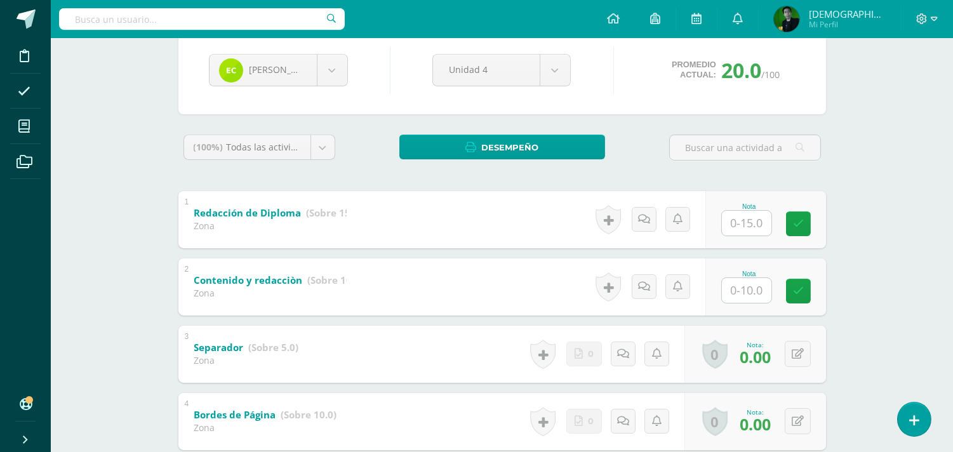
scroll to position [128, 0]
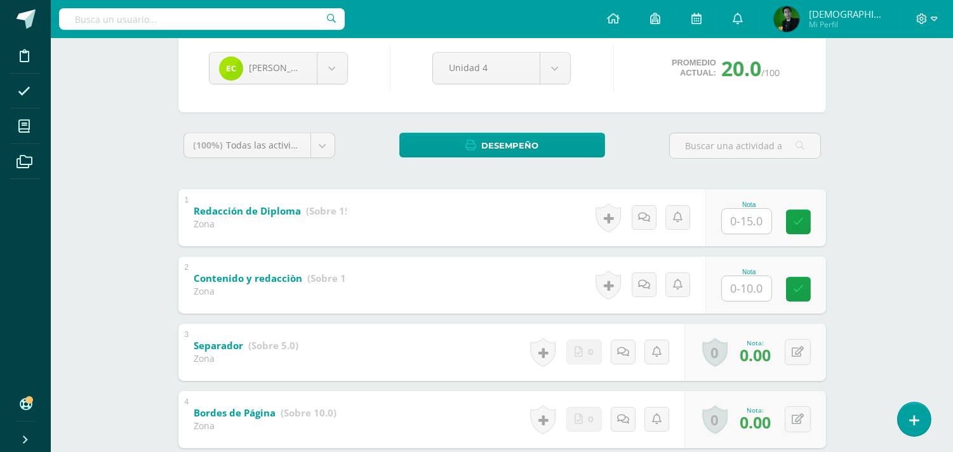
click at [750, 224] on input "text" at bounding box center [747, 221] width 50 height 25
type input "15"
click at [743, 290] on input "text" at bounding box center [747, 288] width 50 height 25
type input "10"
click at [794, 419] on icon at bounding box center [798, 419] width 12 height 11
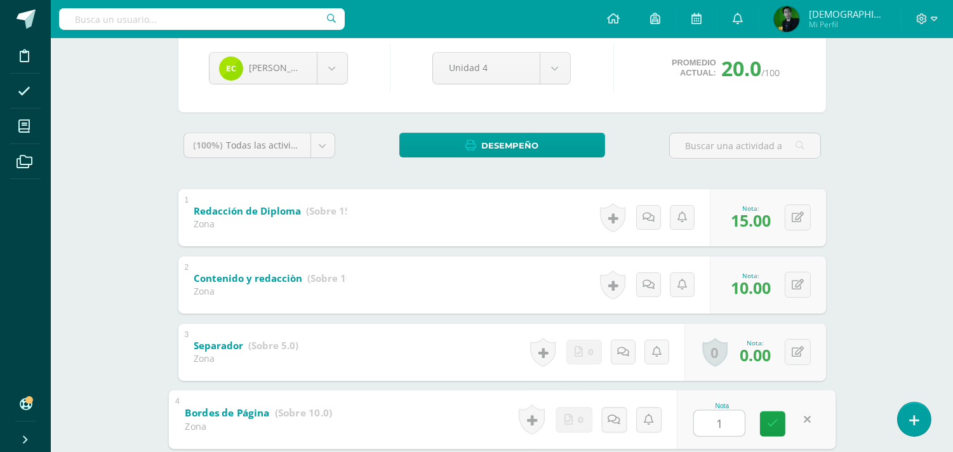
type input "10"
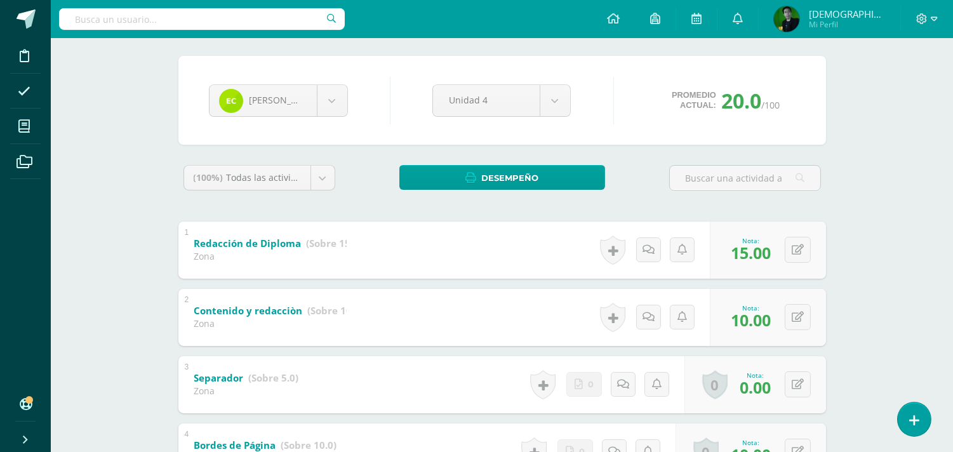
scroll to position [90, 0]
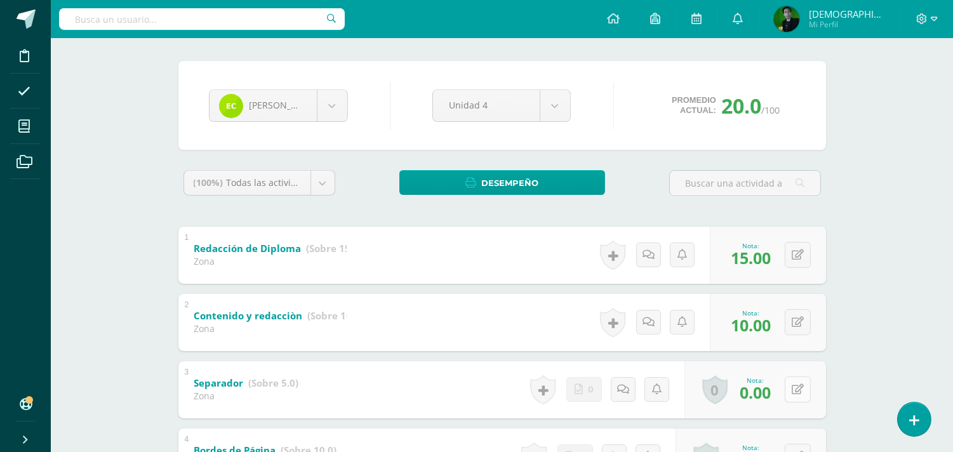
click at [797, 392] on icon at bounding box center [798, 389] width 12 height 11
type input "5"
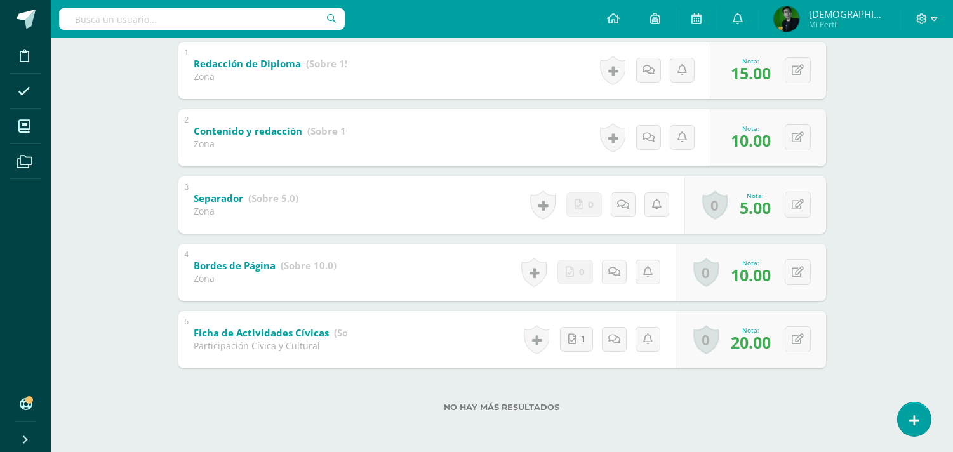
scroll to position [32, 0]
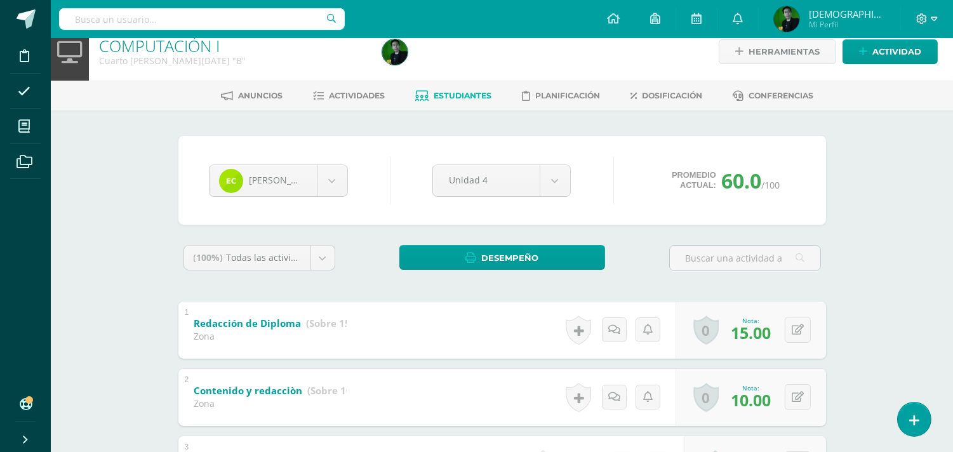
scroll to position [14, 0]
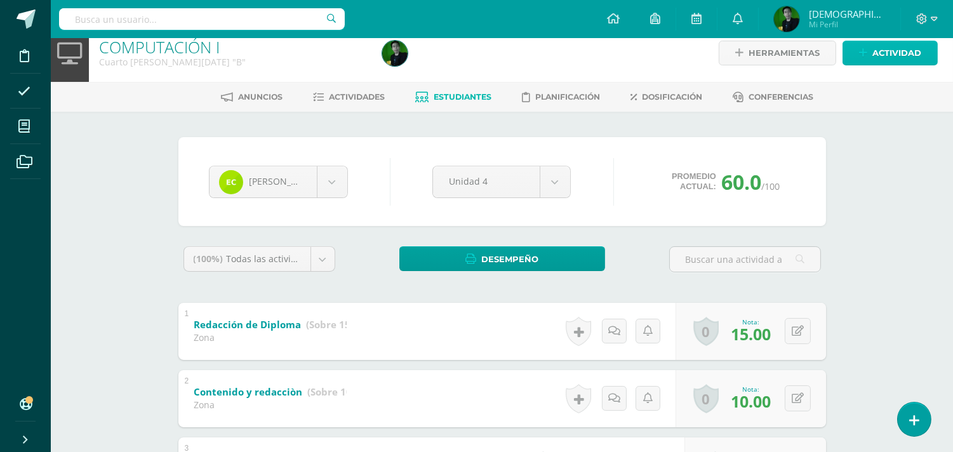
click at [880, 47] on span "Actividad" at bounding box center [896, 52] width 49 height 23
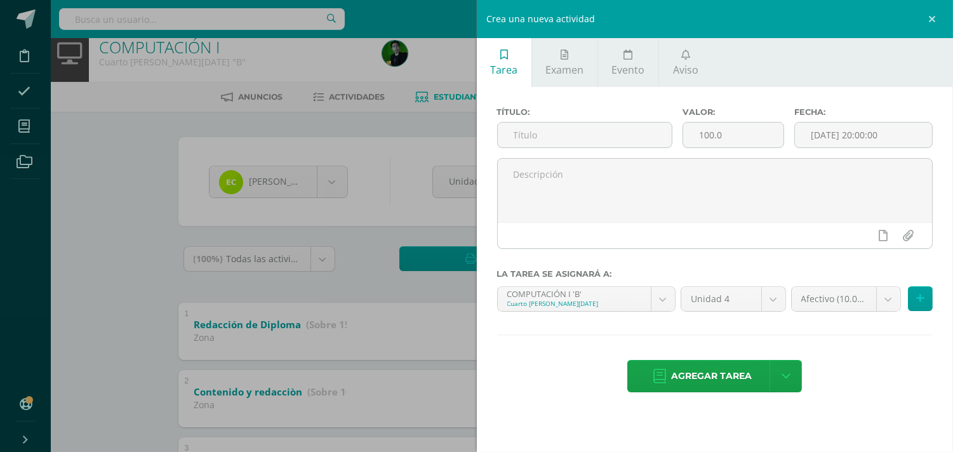
scroll to position [32, 0]
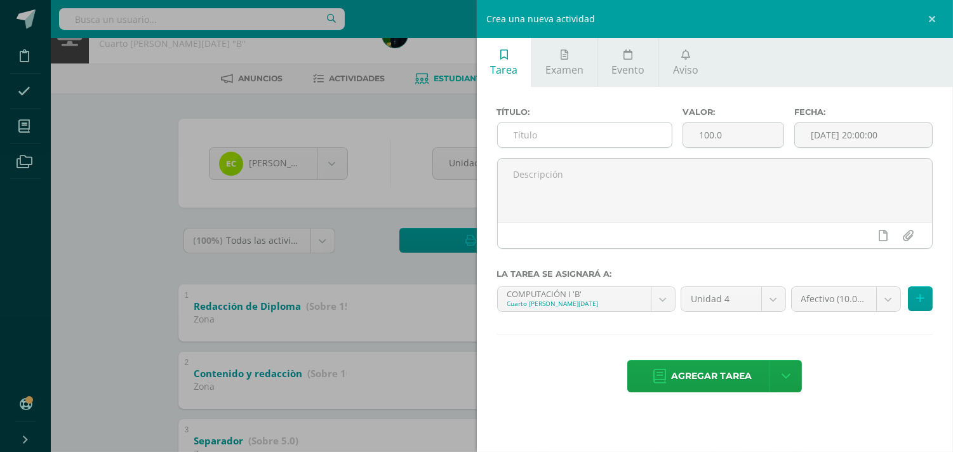
click at [630, 131] on input "text" at bounding box center [585, 135] width 175 height 25
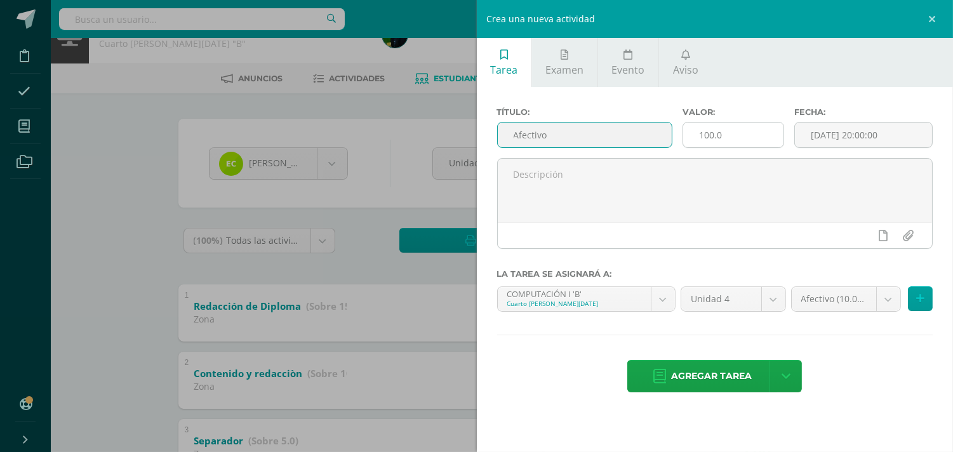
type input "Afectivo"
click at [724, 140] on input "100.0" at bounding box center [733, 135] width 100 height 25
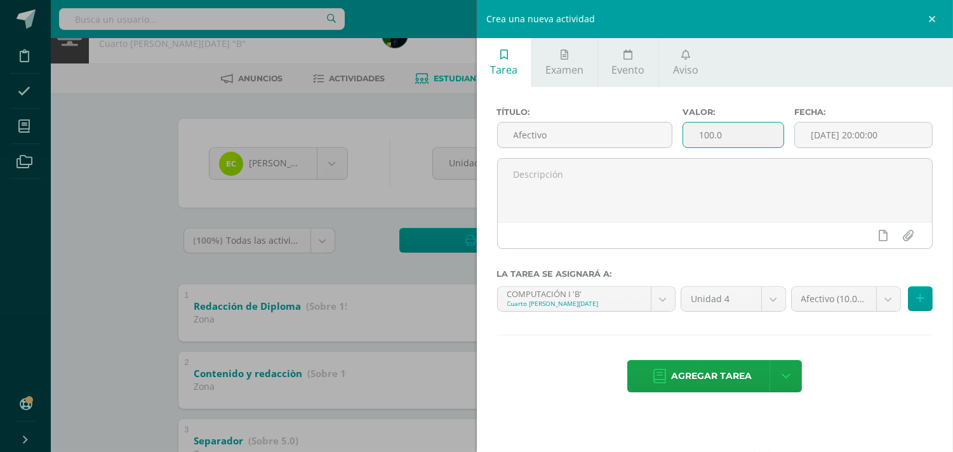
click at [724, 140] on input "100.0" at bounding box center [733, 135] width 100 height 25
type input "10"
click at [813, 302] on body "Disciplina Asistencia Mis cursos Archivos Soporte Ayuda Reportar un problema Ce…" at bounding box center [476, 332] width 953 height 728
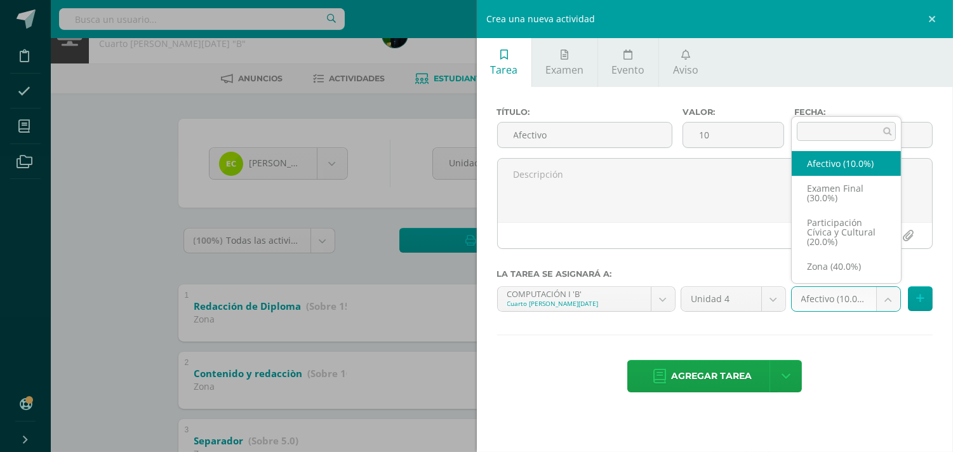
click at [813, 302] on body "Disciplina Asistencia Mis cursos Archivos Soporte Ayuda Reportar un problema Ce…" at bounding box center [476, 332] width 953 height 728
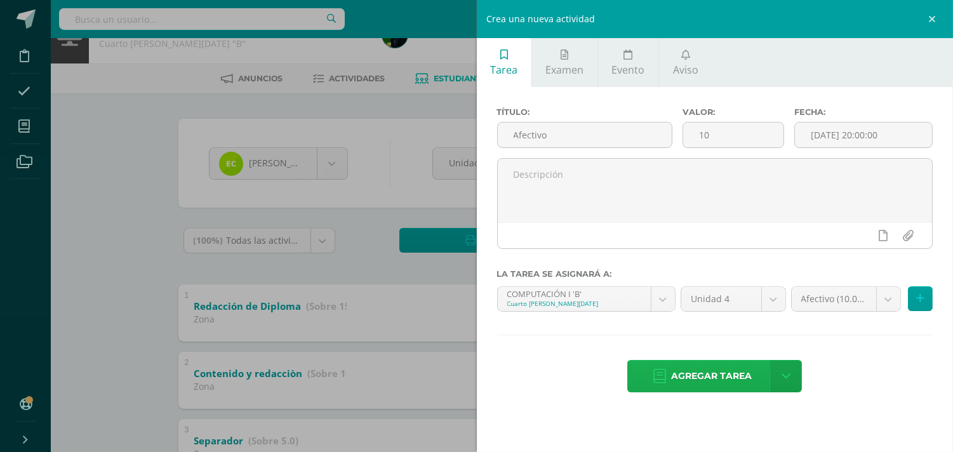
click at [720, 369] on span "Agregar tarea" at bounding box center [711, 376] width 81 height 31
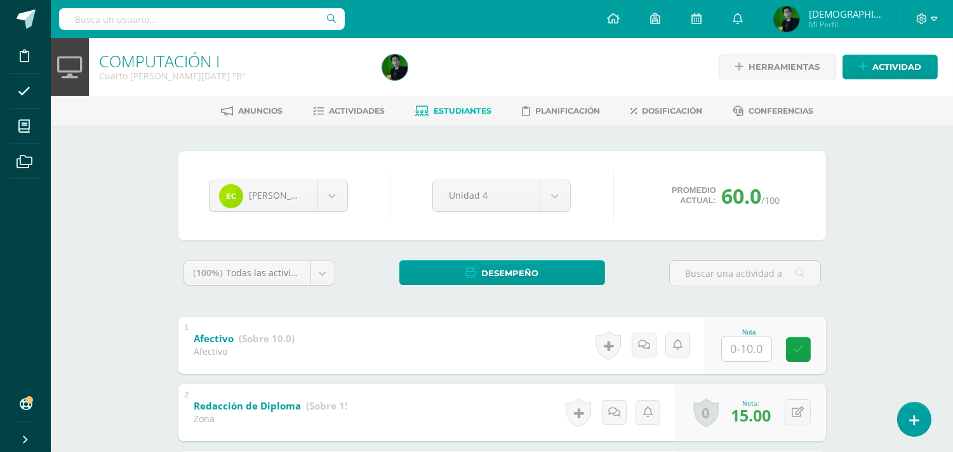
click at [745, 350] on input "text" at bounding box center [747, 348] width 50 height 25
type input "10"
click at [801, 347] on link at bounding box center [806, 348] width 25 height 25
click at [816, 347] on link at bounding box center [806, 348] width 25 height 25
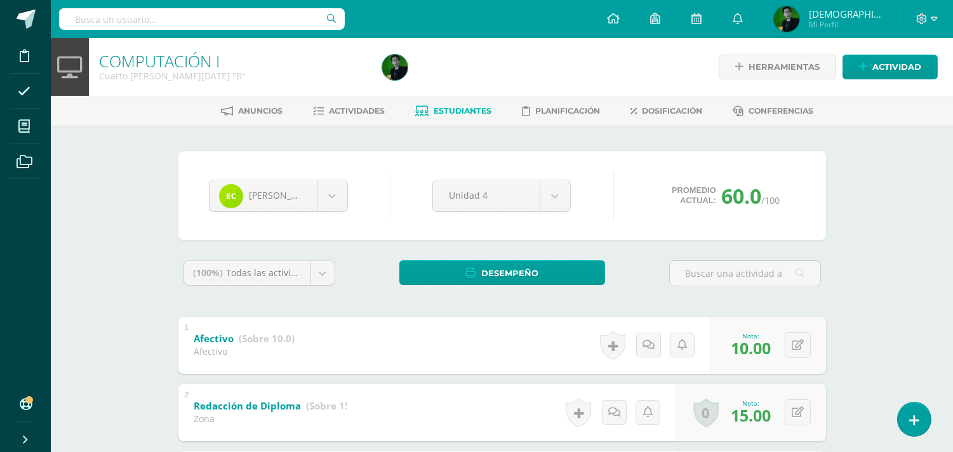
click at [461, 116] on link "Estudiantes" at bounding box center [453, 111] width 76 height 20
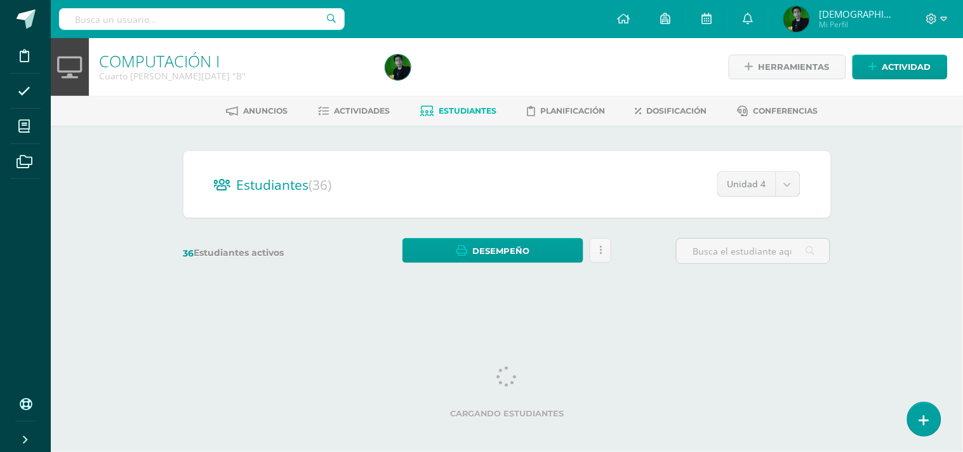
click at [366, 109] on span "Actividades" at bounding box center [362, 111] width 56 height 10
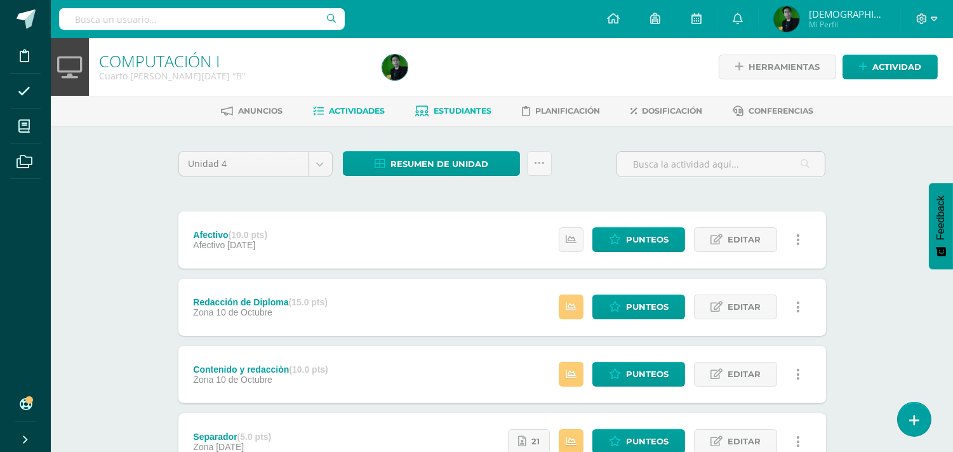
click at [460, 110] on span "Estudiantes" at bounding box center [463, 111] width 58 height 10
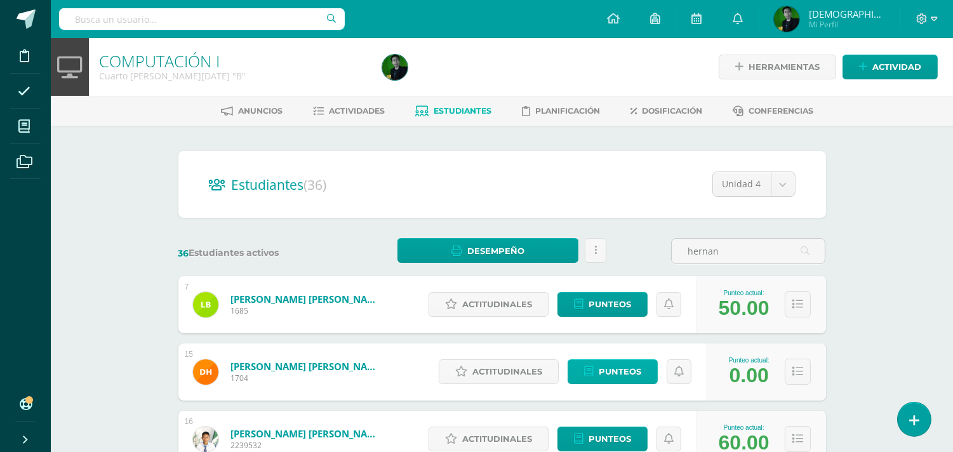
type input "hernan"
click at [608, 375] on span "Punteos" at bounding box center [620, 371] width 43 height 23
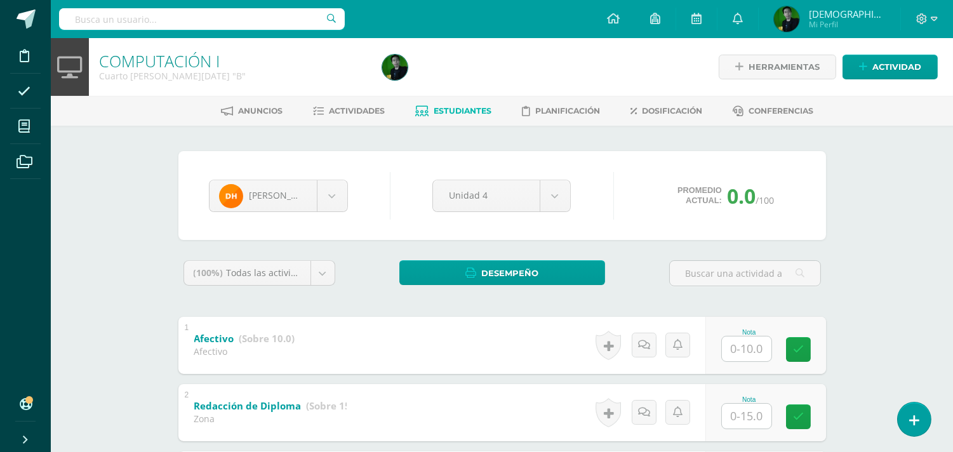
click at [756, 354] on input "text" at bounding box center [747, 348] width 50 height 25
type input "10"
type input "15"
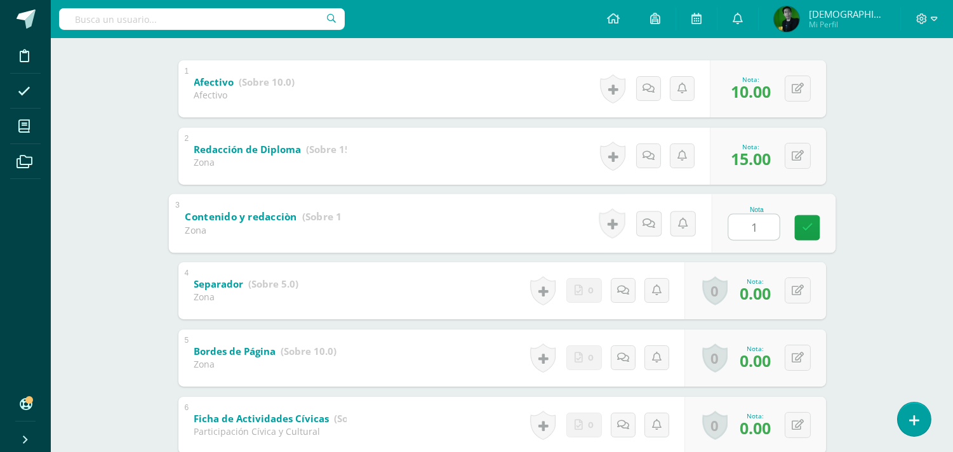
type input "10"
click at [797, 295] on icon at bounding box center [798, 290] width 12 height 11
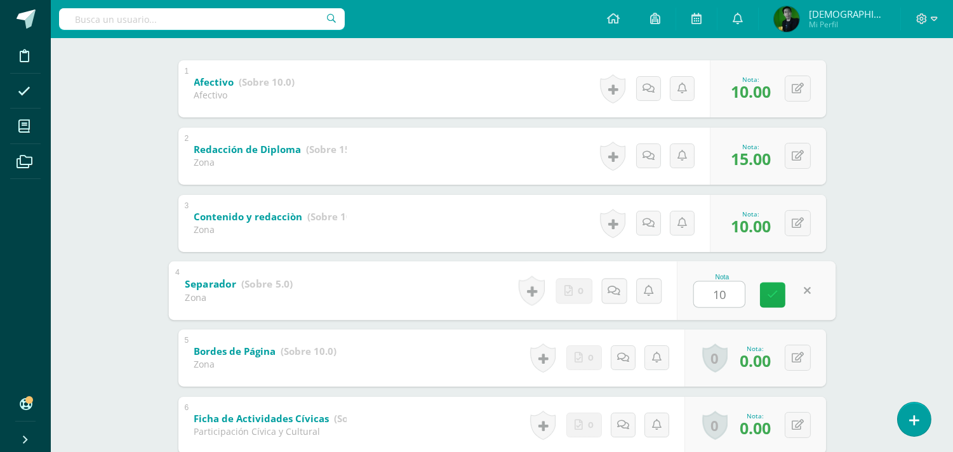
click at [765, 297] on link at bounding box center [772, 294] width 25 height 25
type input "5"
click at [798, 359] on icon at bounding box center [798, 357] width 12 height 11
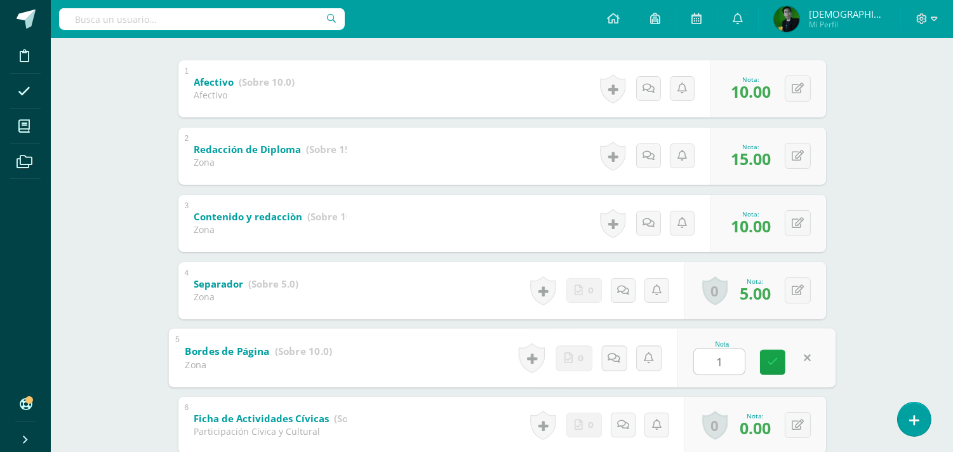
type input "10"
click at [797, 429] on icon at bounding box center [798, 425] width 12 height 11
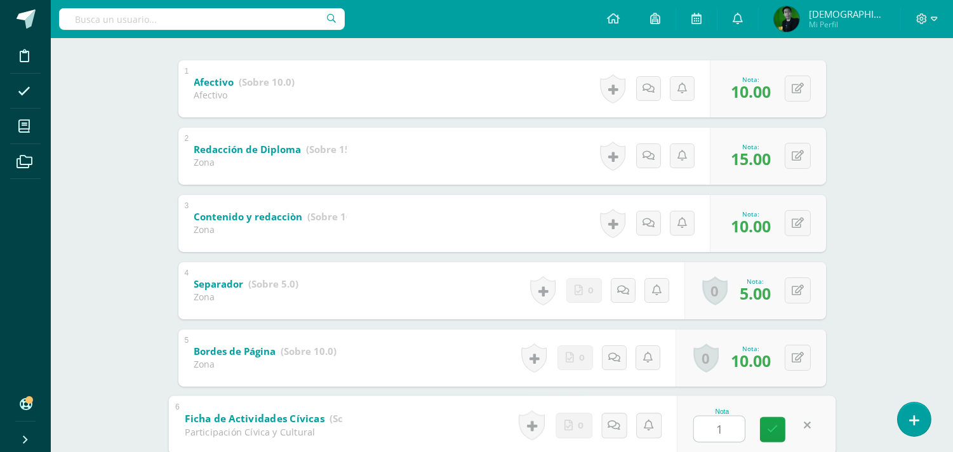
type input "10"
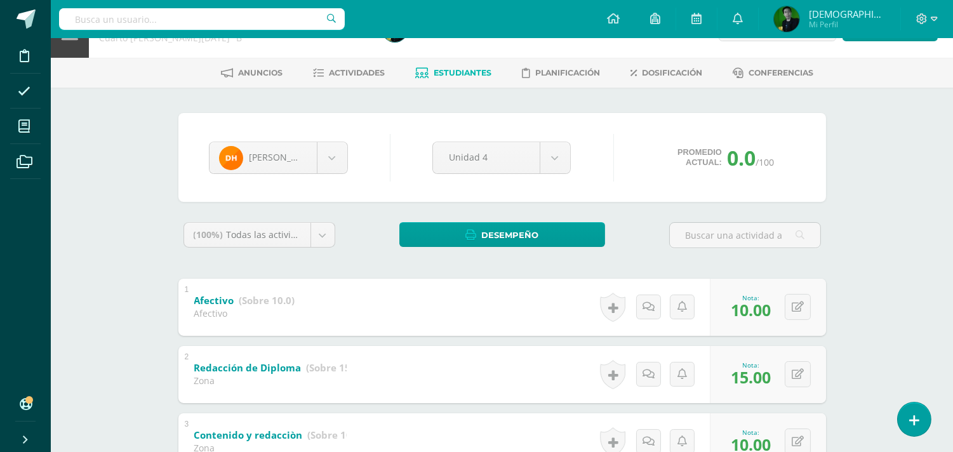
scroll to position [0, 0]
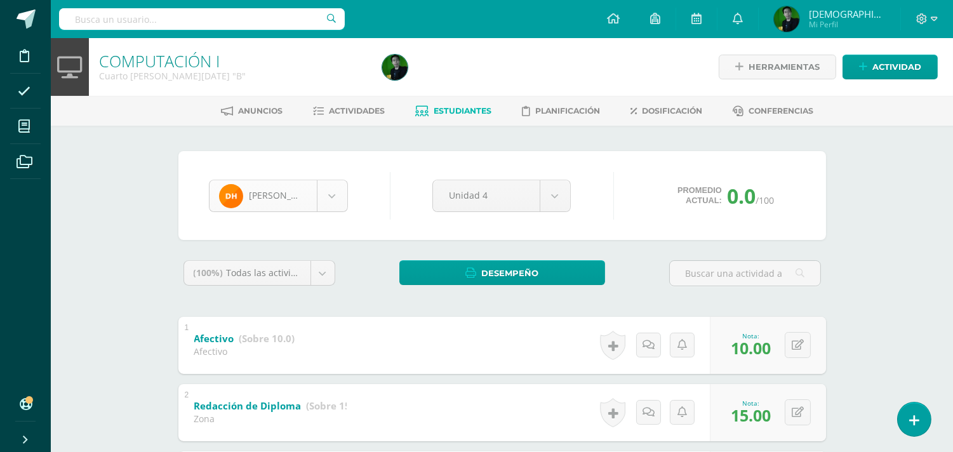
click at [269, 197] on body "Disciplina Asistencia Mis cursos Archivos Soporte Ayuda Reportar un problema Ce…" at bounding box center [476, 397] width 953 height 795
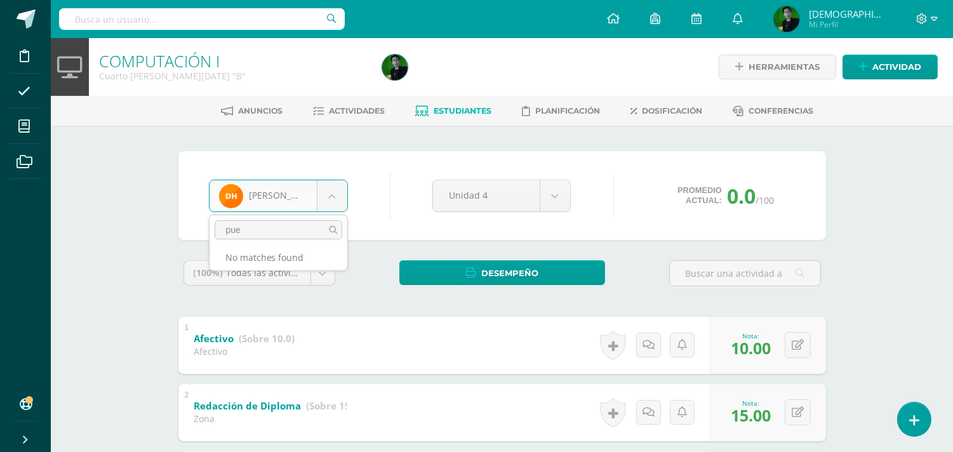
type input "pu"
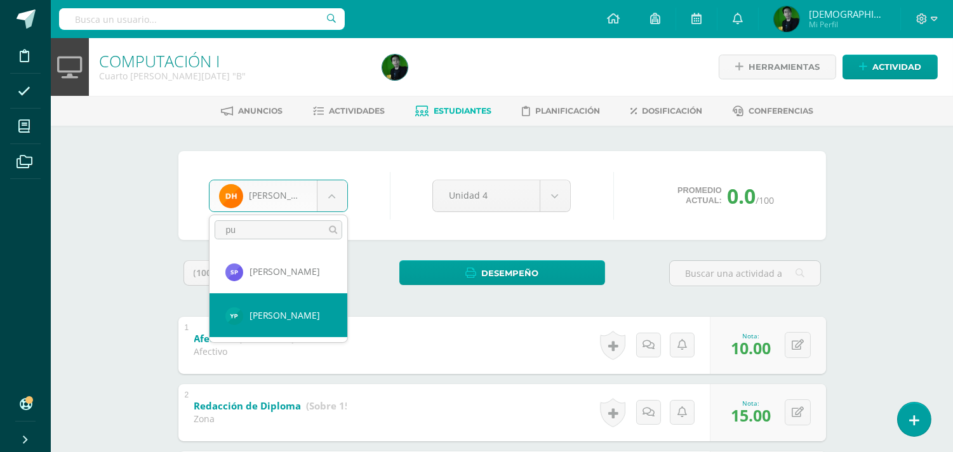
select select "9070"
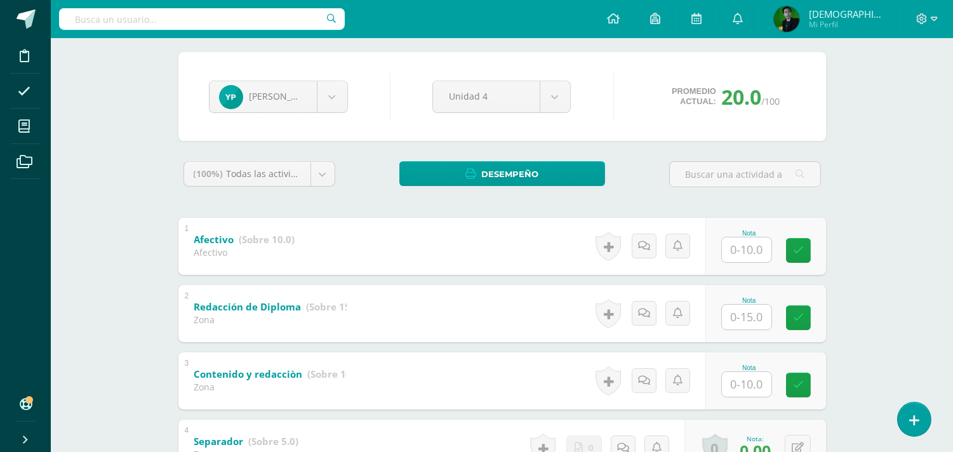
scroll to position [116, 0]
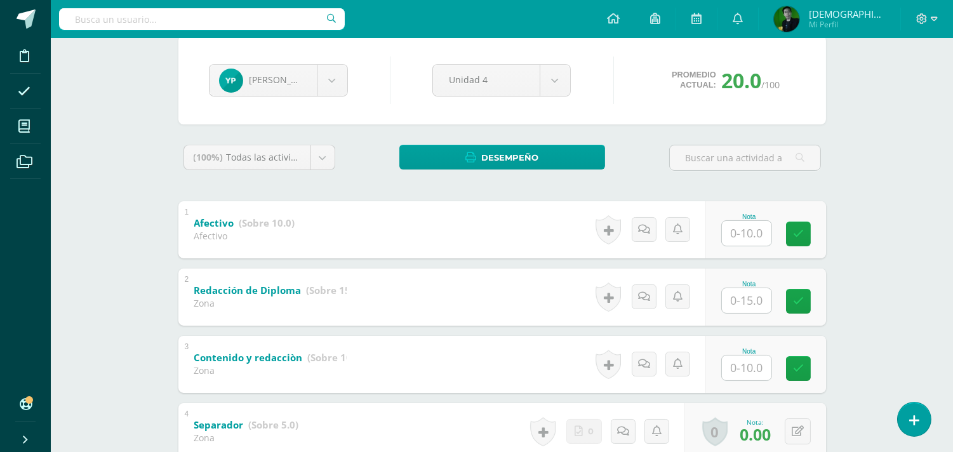
click at [757, 236] on input "text" at bounding box center [747, 233] width 50 height 25
type input "10"
type input "15"
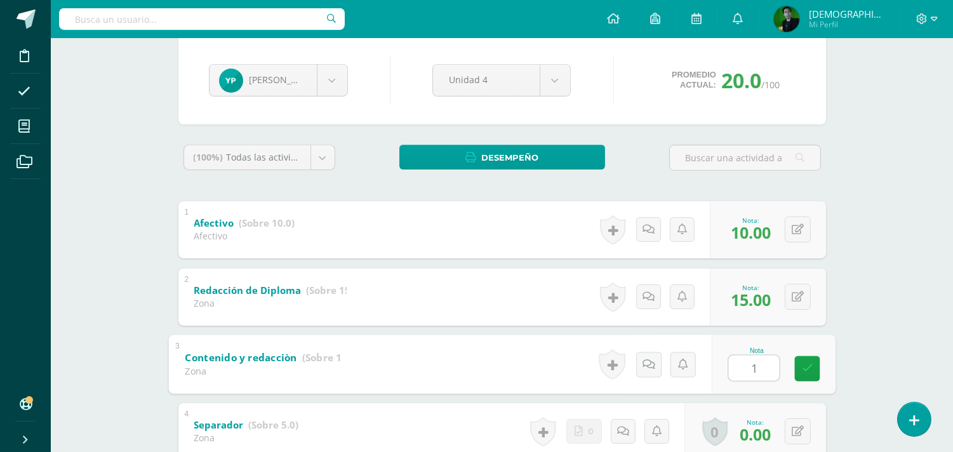
type input "10"
click at [801, 432] on icon at bounding box center [798, 431] width 12 height 11
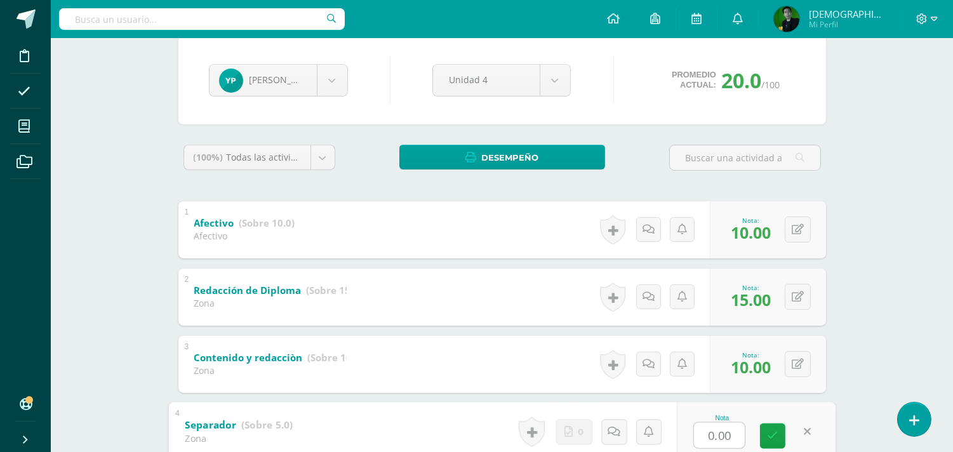
type input "5"
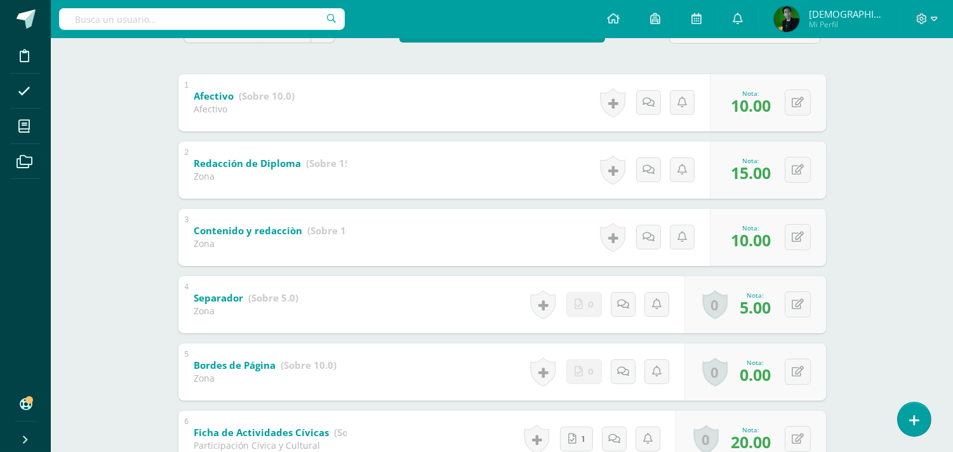
scroll to position [274, 0]
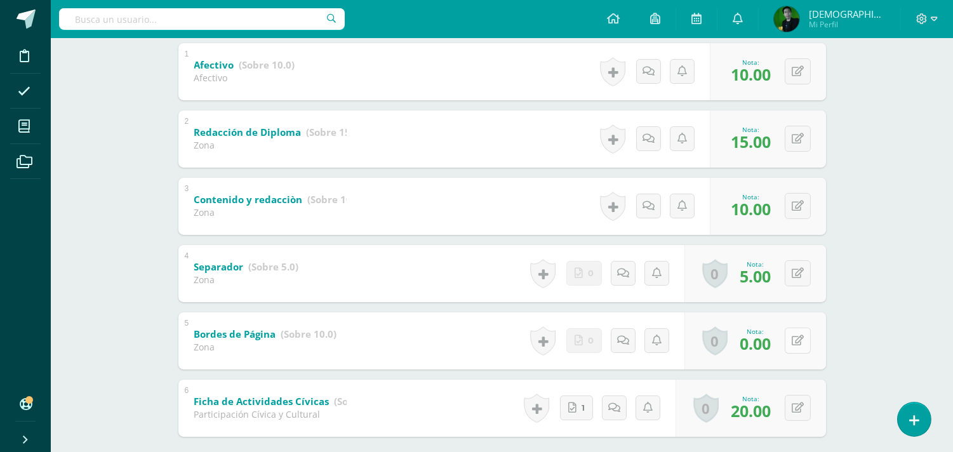
click at [796, 345] on button at bounding box center [798, 341] width 26 height 26
type input "1"
type input "10"
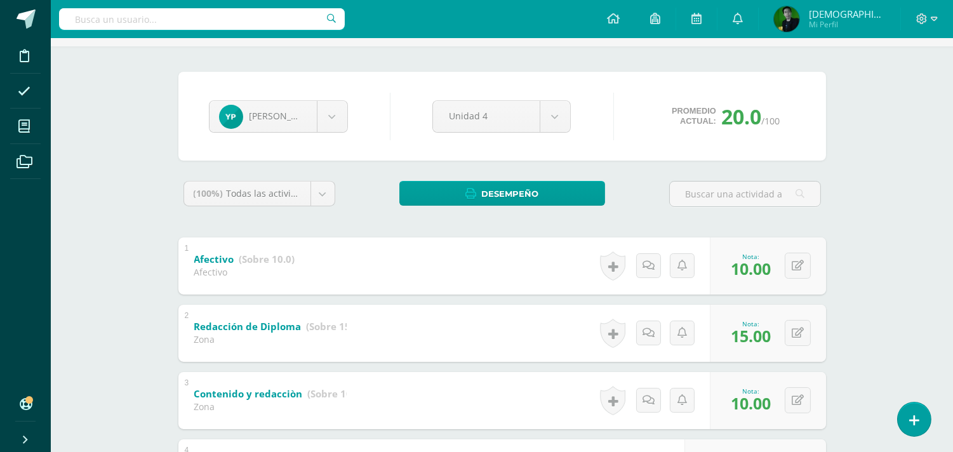
scroll to position [59, 0]
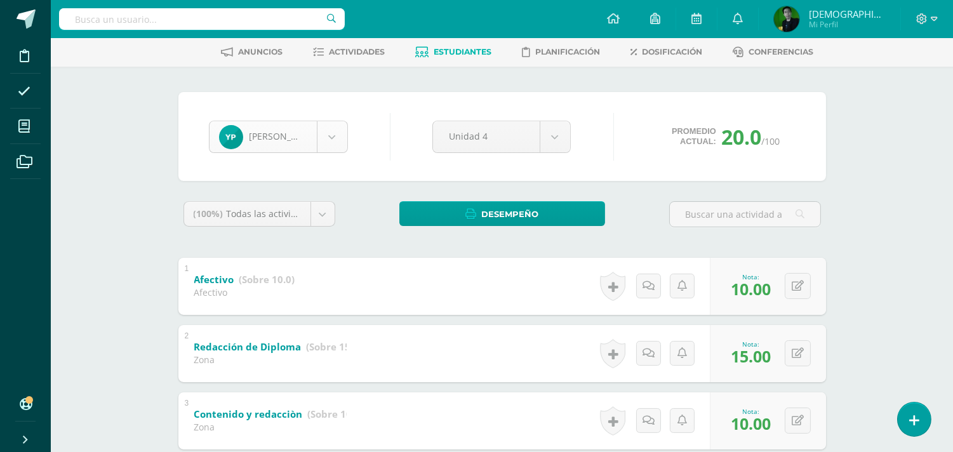
click at [293, 130] on body "Disciplina Asistencia Mis cursos Archivos Soporte Ayuda Reportar un problema Ce…" at bounding box center [476, 338] width 953 height 795
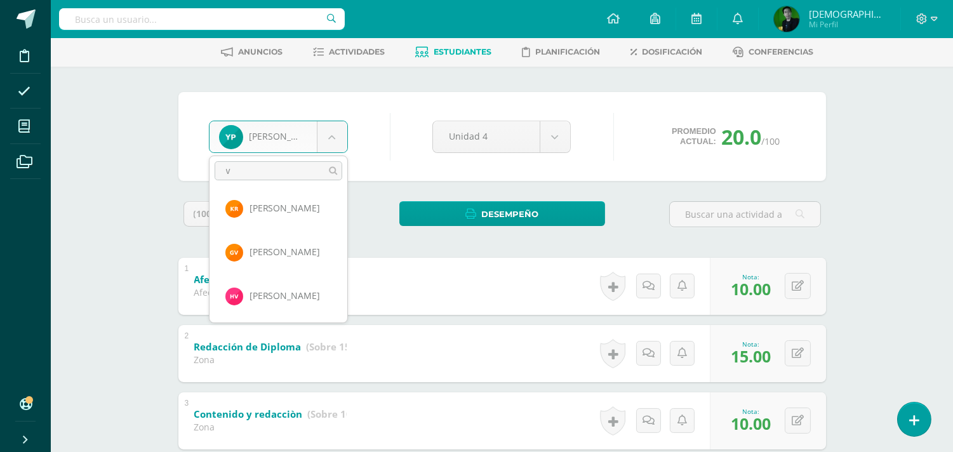
scroll to position [0, 0]
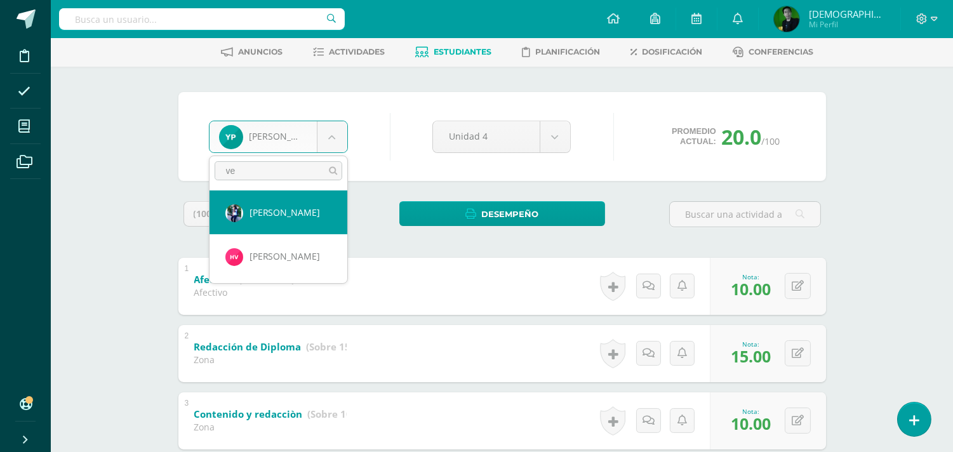
type input "vel"
select select "9092"
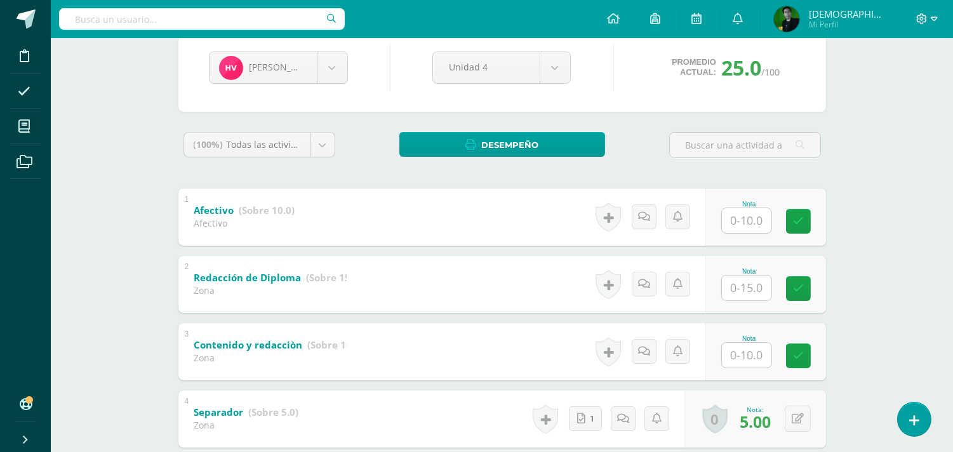
scroll to position [130, 0]
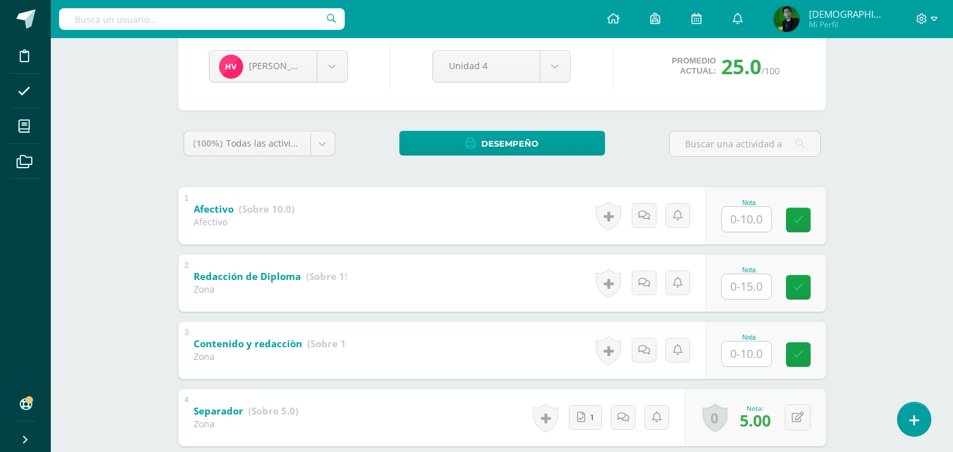
click at [743, 221] on input "text" at bounding box center [747, 219] width 50 height 25
type input "10"
type input "15"
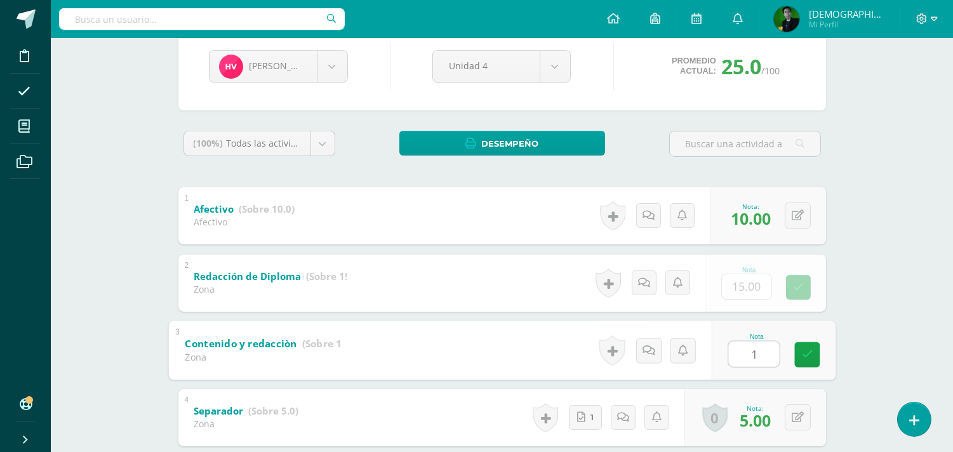
type input "10"
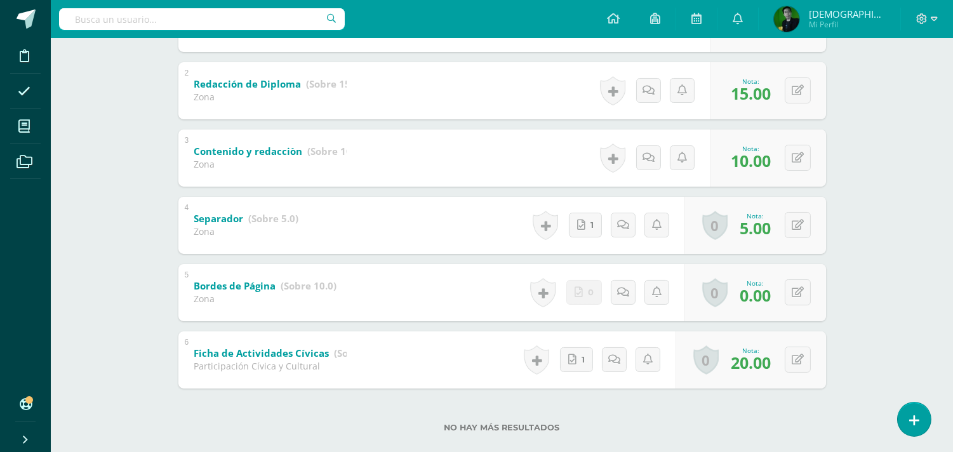
scroll to position [325, 0]
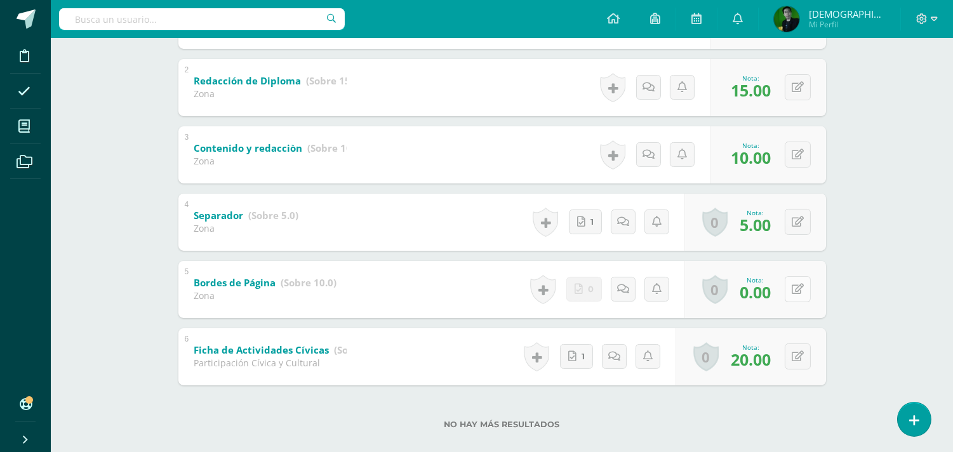
click at [797, 288] on icon at bounding box center [798, 289] width 12 height 11
type input "10"
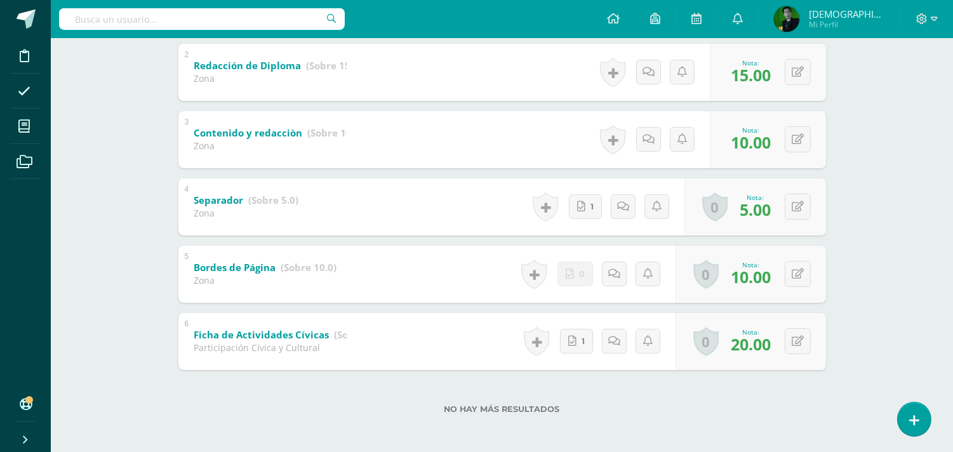
scroll to position [342, 0]
